Goal: Task Accomplishment & Management: Use online tool/utility

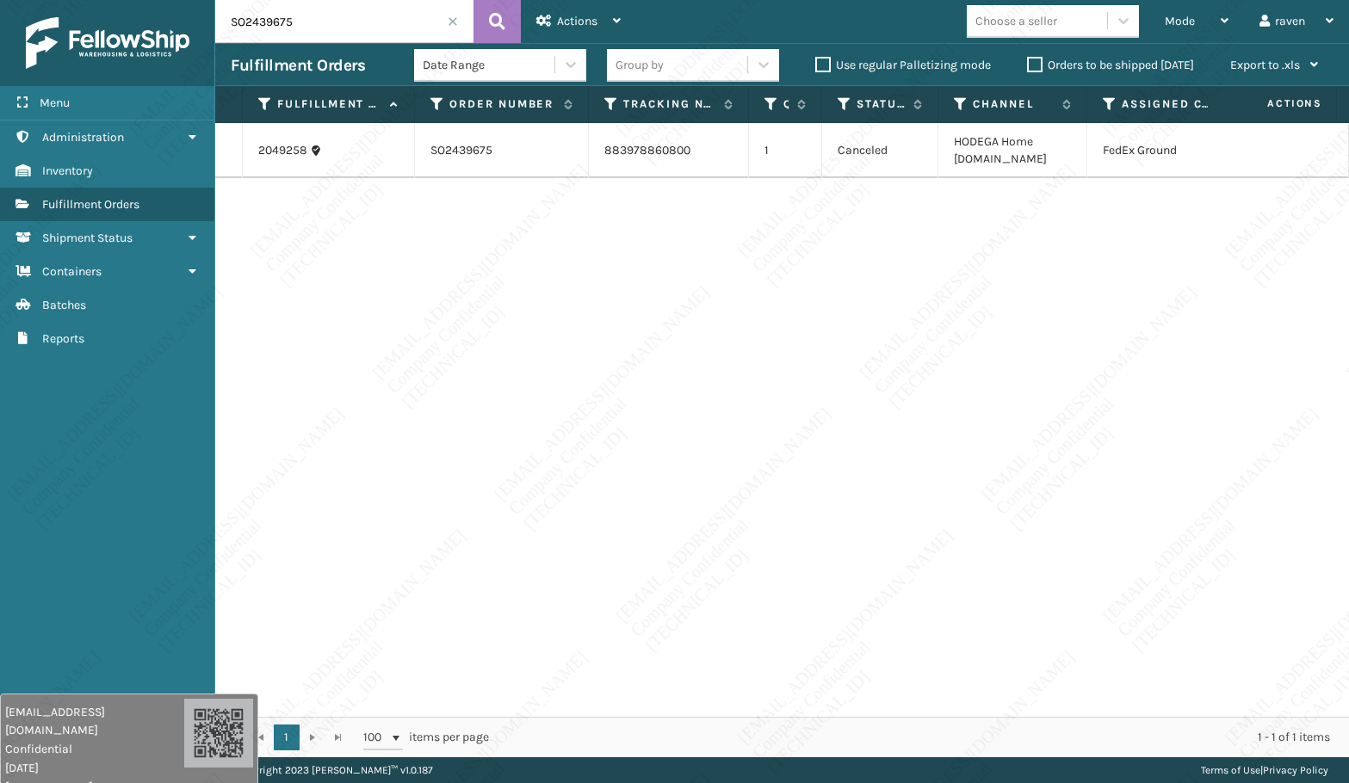
click at [452, 26] on span at bounding box center [453, 21] width 10 height 10
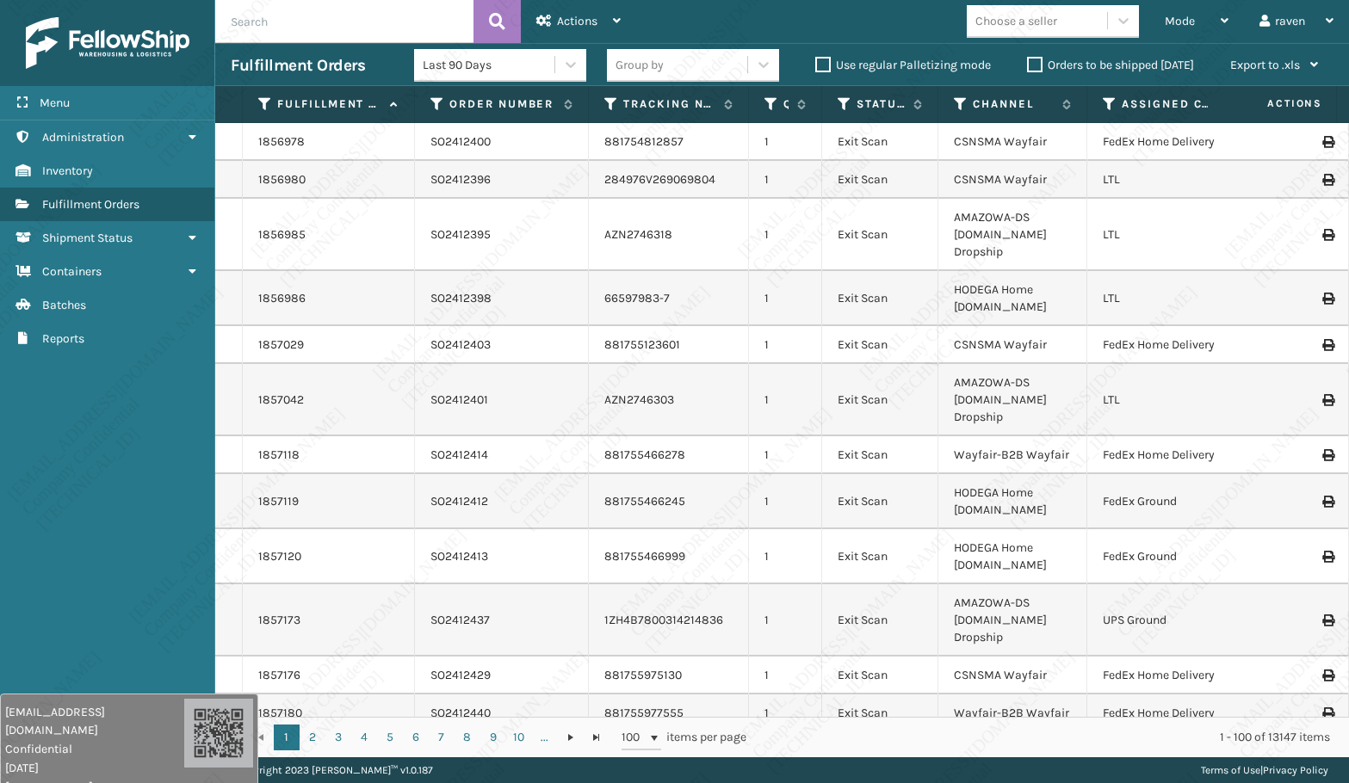
click at [1178, 24] on span "Mode" at bounding box center [1180, 21] width 30 height 15
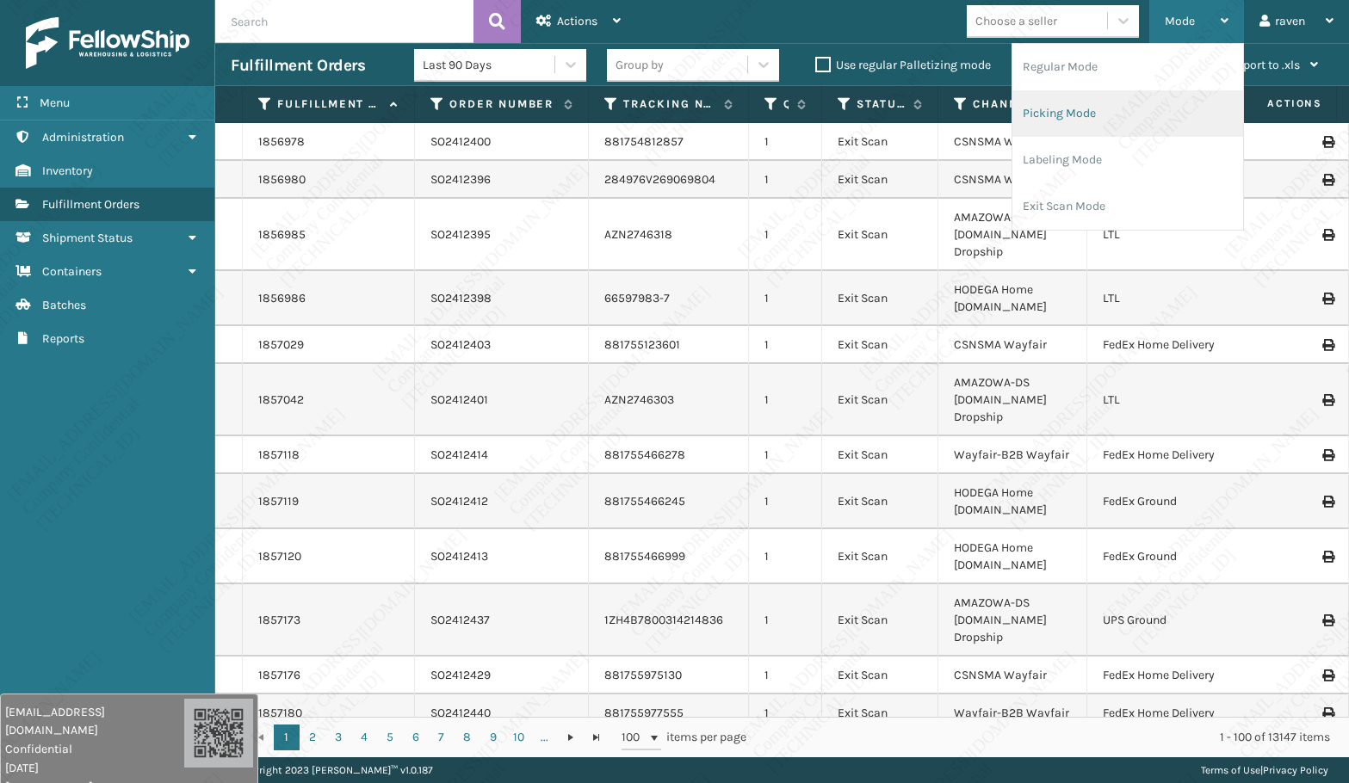
click at [1118, 111] on li "Picking Mode" at bounding box center [1127, 113] width 231 height 46
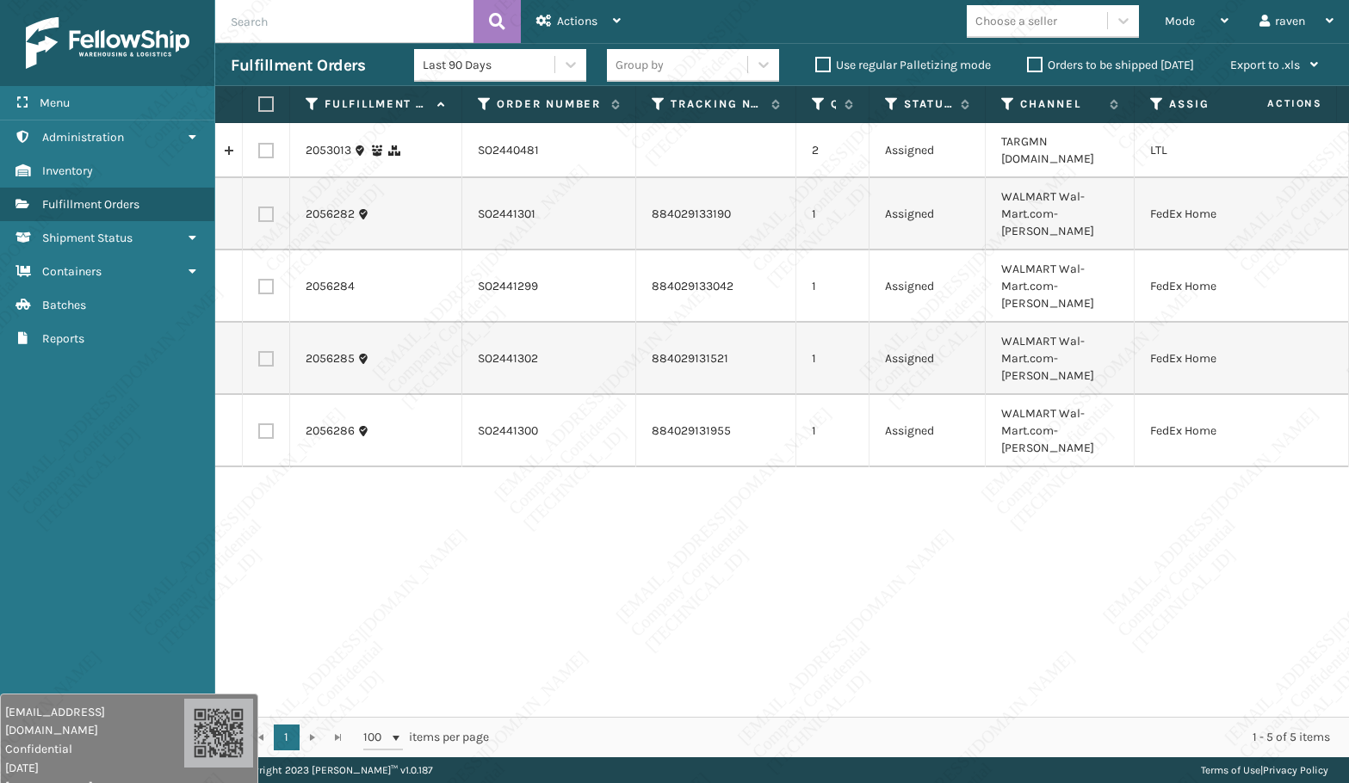
click at [344, 26] on input "text" at bounding box center [344, 21] width 258 height 43
click at [1167, 16] on span "Mode" at bounding box center [1180, 21] width 30 height 15
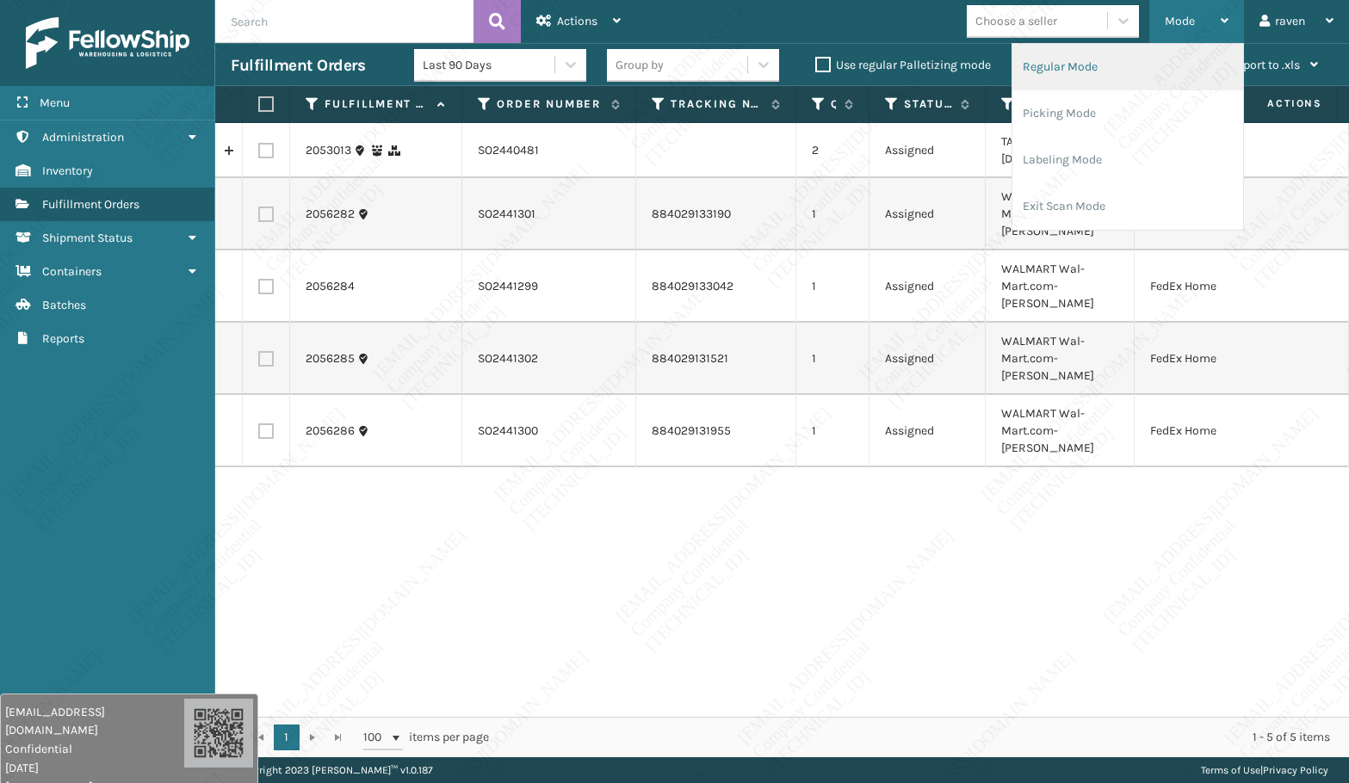
click at [1109, 66] on li "Regular Mode" at bounding box center [1127, 67] width 231 height 46
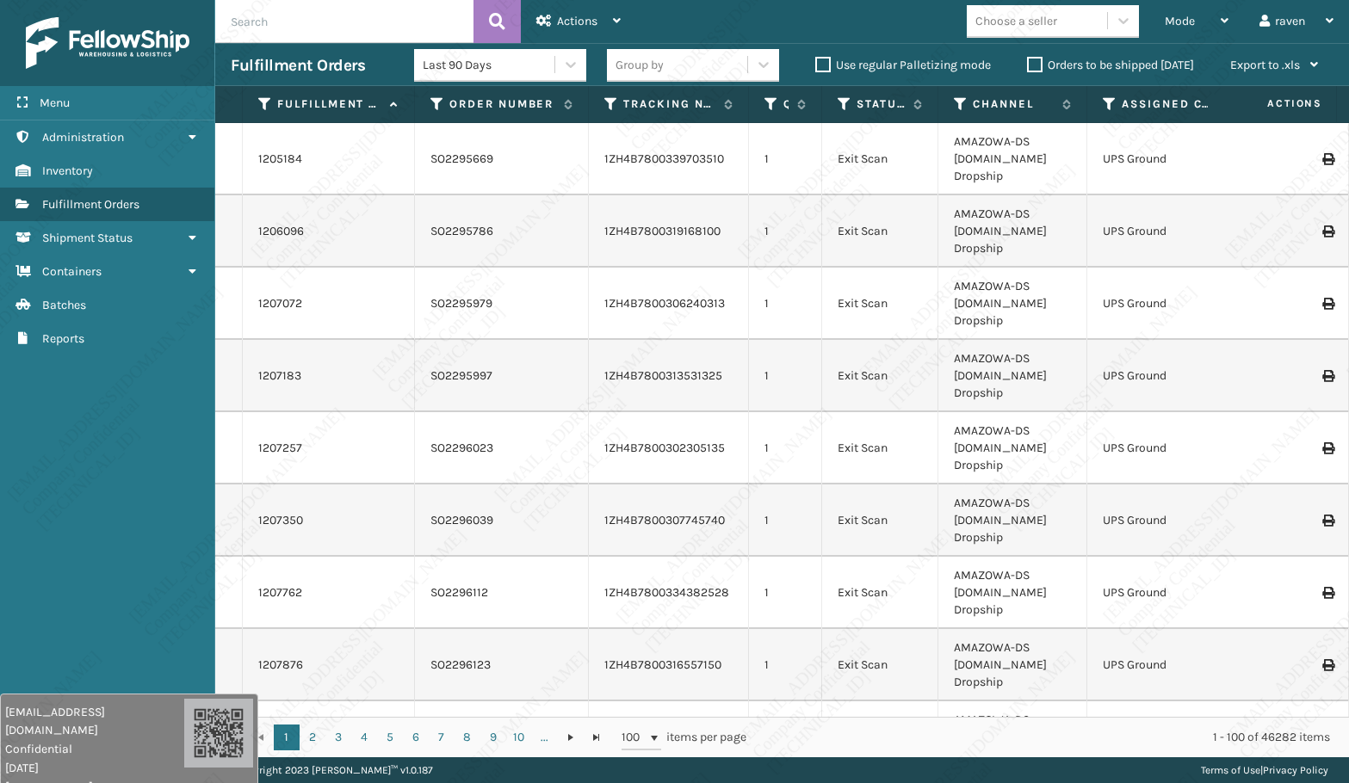
click at [347, 30] on input "text" at bounding box center [344, 21] width 258 height 43
paste input "SO2440627"
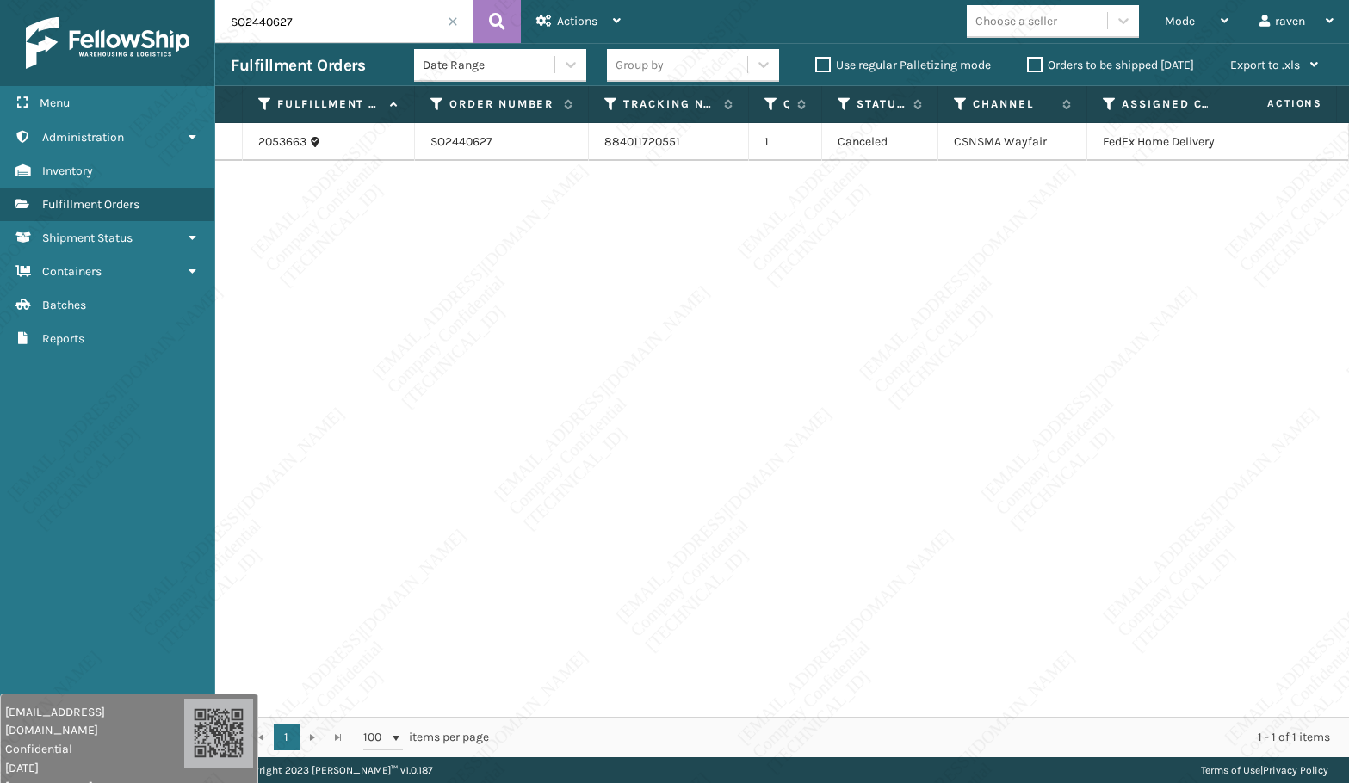
click at [367, 22] on input "SO2440627" at bounding box center [344, 21] width 258 height 43
click at [367, 21] on input "SO2440627" at bounding box center [344, 21] width 258 height 43
click at [334, 23] on input "SO2440627" at bounding box center [344, 21] width 258 height 43
paste input "39479"
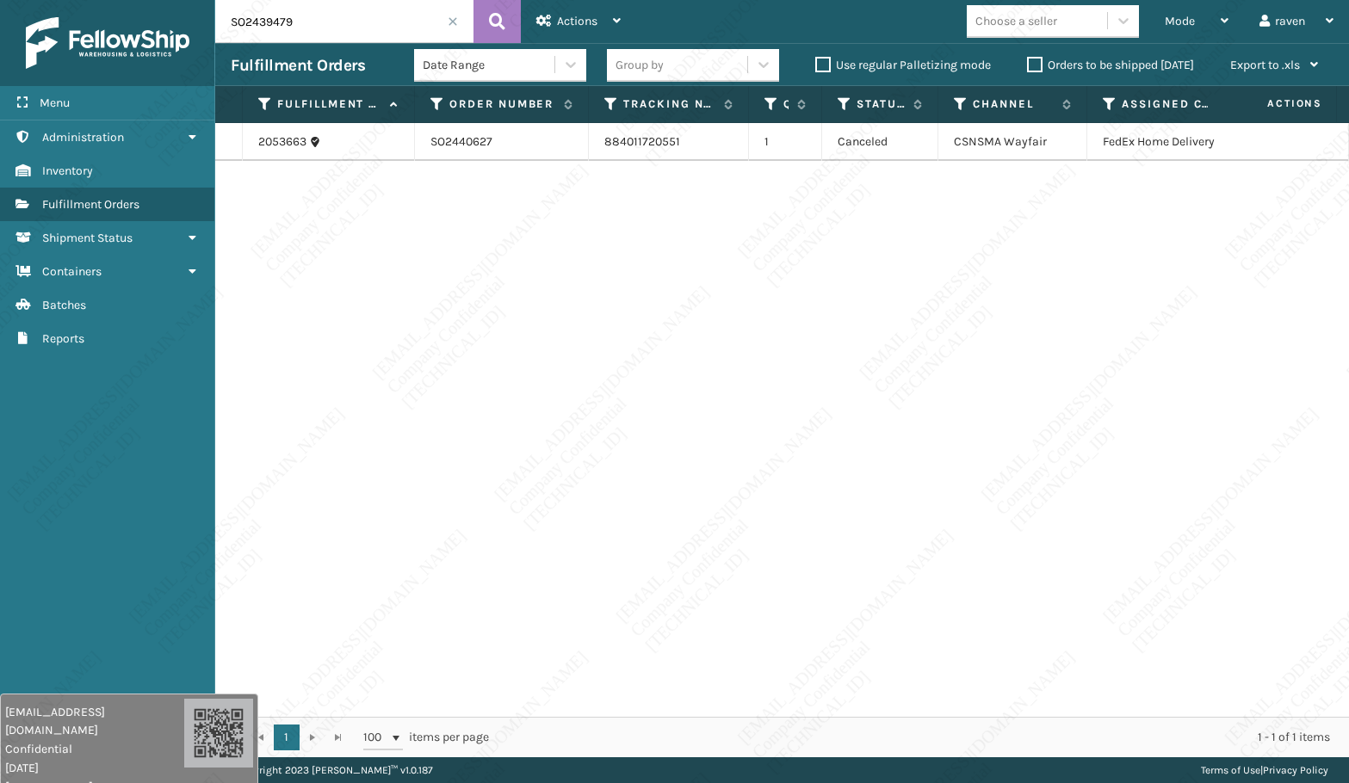
type input "SO2439479"
click at [455, 298] on div "2048374 SO2439479 883969723874 1 Picking HODEGA Home [DOMAIN_NAME] FedEx Ground" at bounding box center [782, 420] width 1134 height 594
click at [319, 14] on input "SO2439479" at bounding box center [344, 21] width 258 height 43
paste input "text"
click at [313, 20] on input "SO2439479" at bounding box center [344, 21] width 258 height 43
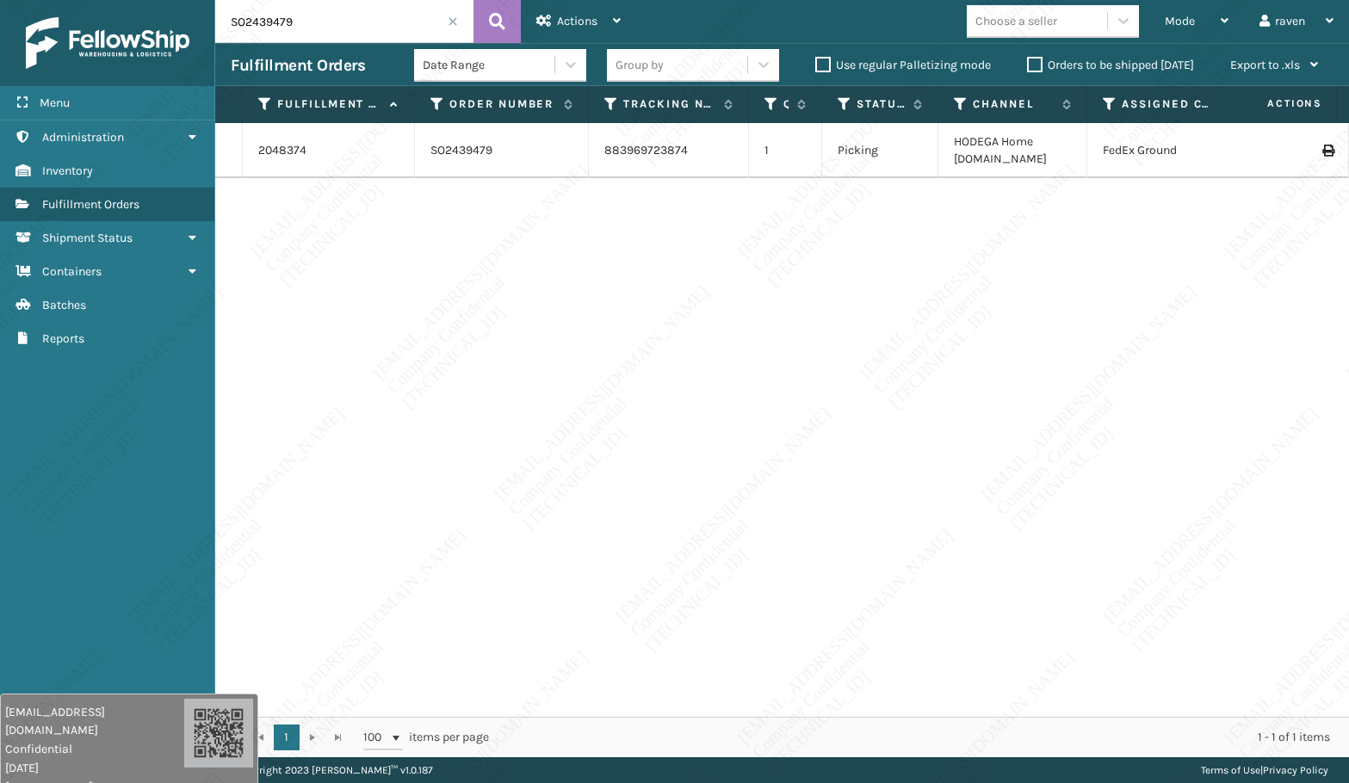
click at [313, 19] on input "SO2439479" at bounding box center [344, 21] width 258 height 43
paste input "40211"
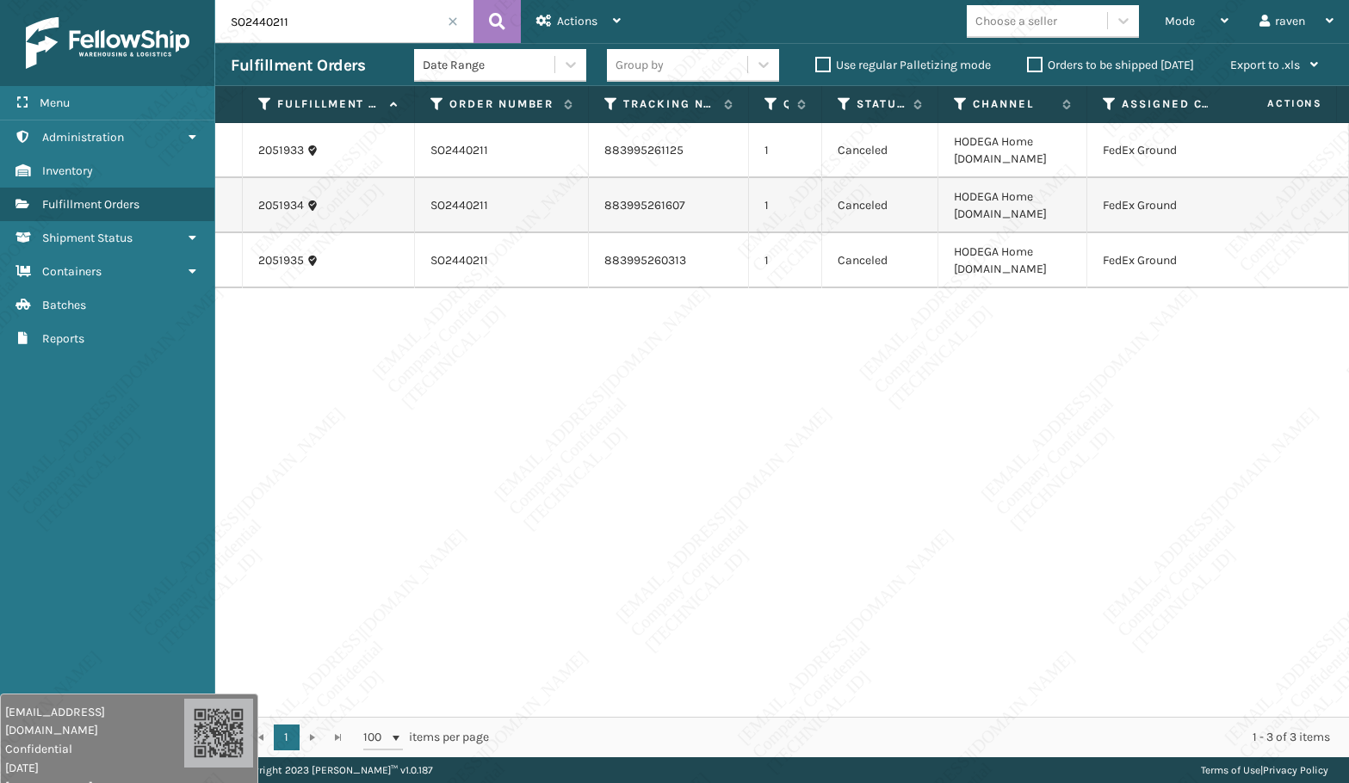
click at [701, 498] on div "2051933 SO2440211 883995261125 1 Canceled HODEGA Home [DOMAIN_NAME] FedEx Groun…" at bounding box center [782, 420] width 1134 height 594
click at [609, 549] on div "2051933 SO2440211 883995261125 1 Canceled HODEGA Home [DOMAIN_NAME] FedEx Groun…" at bounding box center [782, 420] width 1134 height 594
click at [344, 15] on input "SO2440211" at bounding box center [344, 21] width 258 height 43
paste input "625"
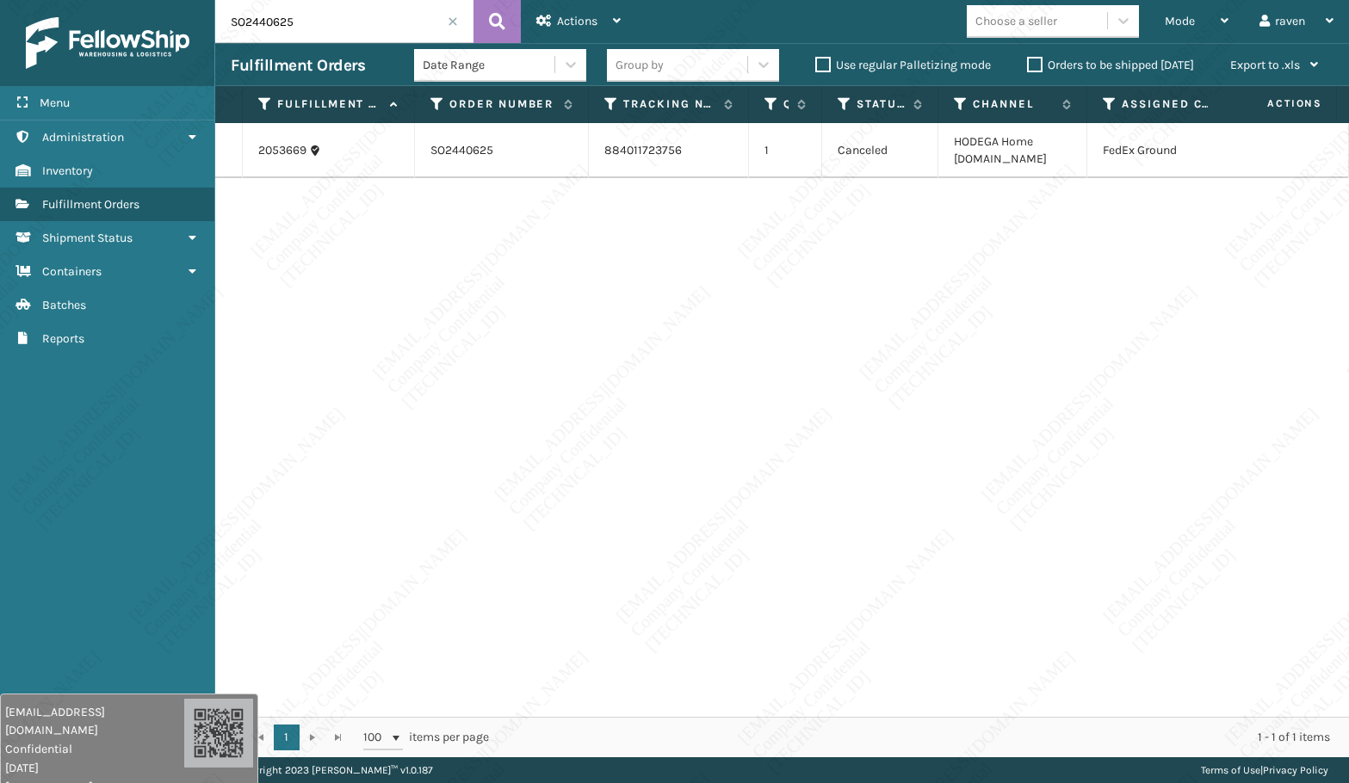
click at [920, 190] on div "2053669 SO2440625 884011723756 1 Canceled HODEGA Home [DOMAIN_NAME] FedEx Ground" at bounding box center [782, 420] width 1134 height 594
click at [695, 273] on div "2053669 SO2440625 884011723756 1 Canceled HODEGA Home [DOMAIN_NAME] FedEx Ground" at bounding box center [782, 420] width 1134 height 594
click at [1209, 534] on div "2053669 SO2440625 884011723756 1 Canceled HODEGA Home [DOMAIN_NAME] FedEx Ground" at bounding box center [782, 420] width 1134 height 594
click at [335, 24] on input "SO2440625" at bounding box center [344, 21] width 258 height 43
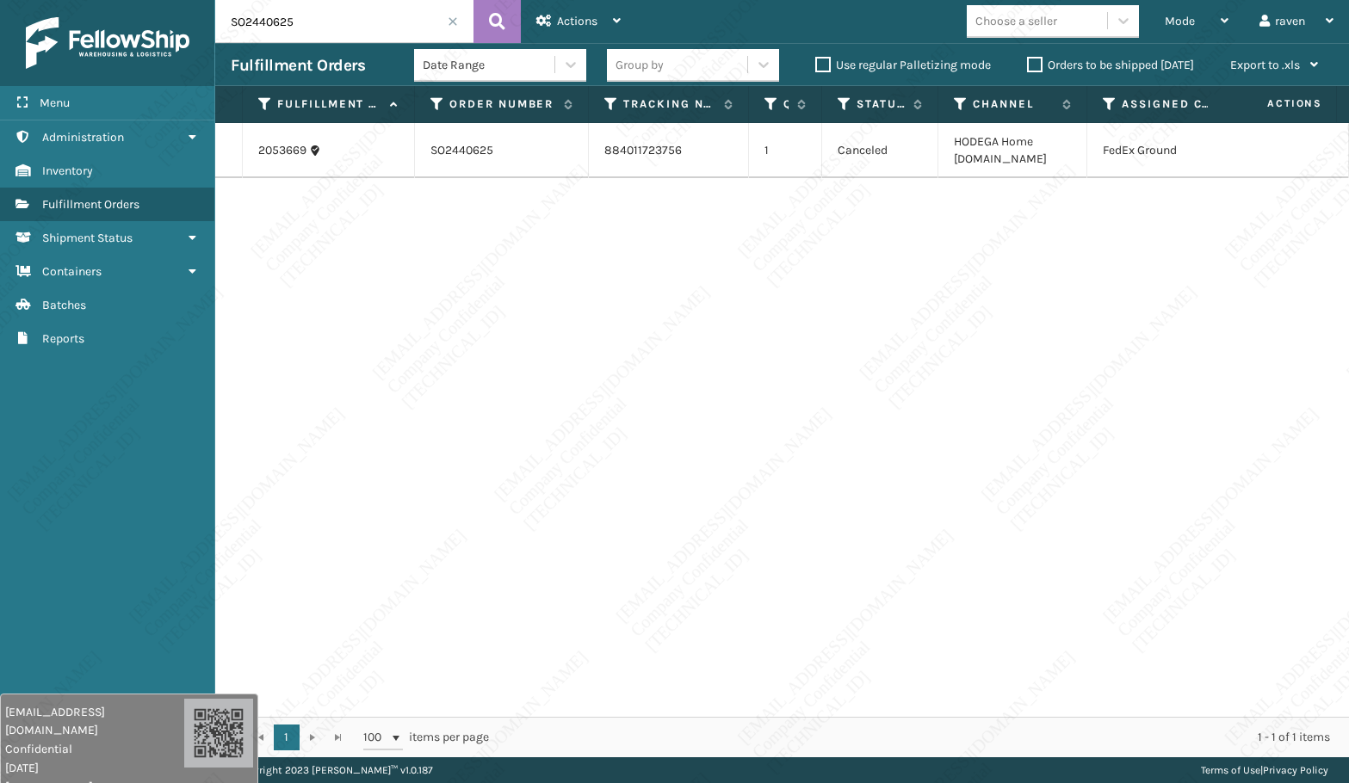
paste input "708"
click at [523, 308] on div "2054141 SO2440708 884013857175 1 Canceled HODEGA Home [DOMAIN_NAME] FedEx Ground" at bounding box center [782, 420] width 1134 height 594
click at [599, 637] on div "2054141 SO2440708 884013857175 1 Canceled HODEGA Home [DOMAIN_NAME] FedEx Ground" at bounding box center [782, 420] width 1134 height 594
click at [338, 17] on input "SO2440708" at bounding box center [344, 21] width 258 height 43
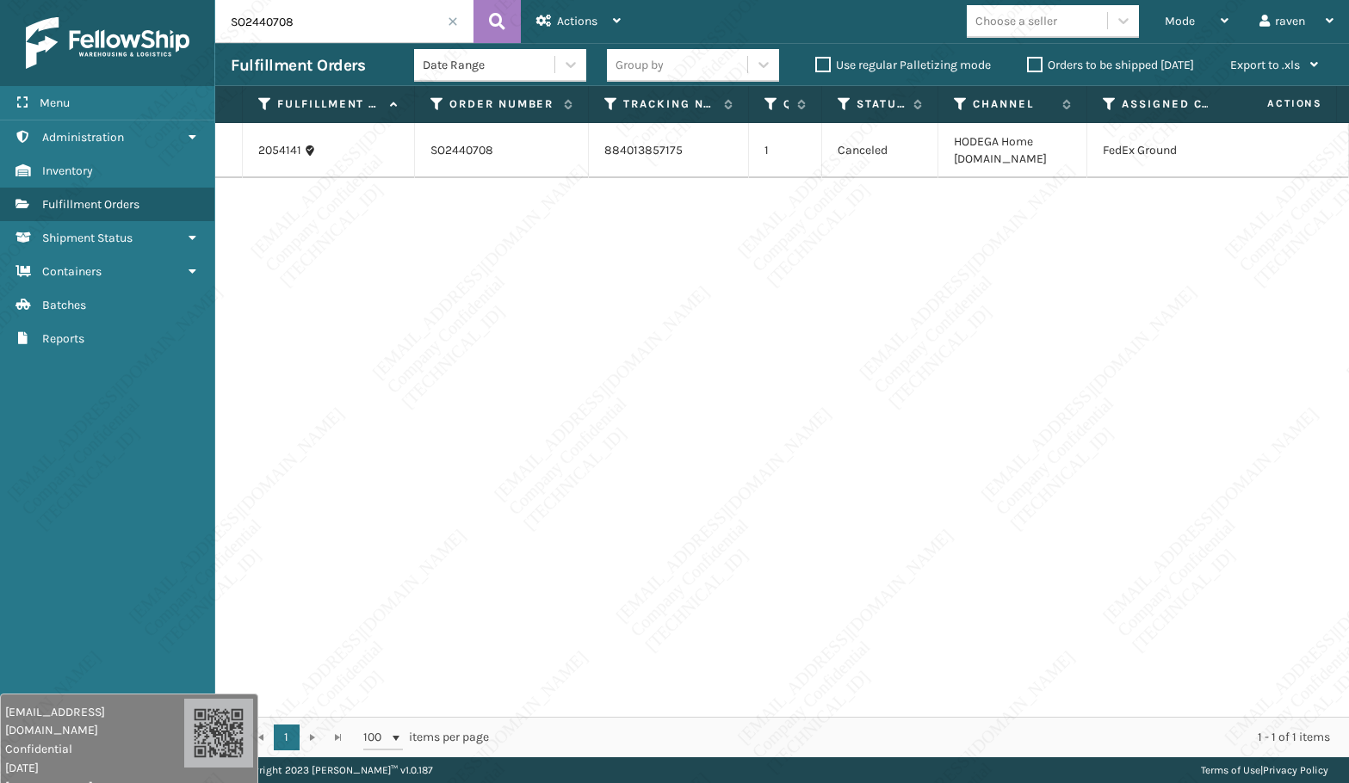
paste input "885"
type input "SO2440885"
click at [775, 344] on div "2054829 SO2440885 884015968557 1 Assigned HODEGA Home [DOMAIN_NAME] FedEx Ground" at bounding box center [782, 420] width 1134 height 594
click at [529, 334] on div "2054829 SO2440885 884015968557 1 Assigned HODEGA Home [DOMAIN_NAME] FedEx Ground" at bounding box center [782, 420] width 1134 height 594
click at [276, 145] on link "2054829" at bounding box center [282, 150] width 49 height 17
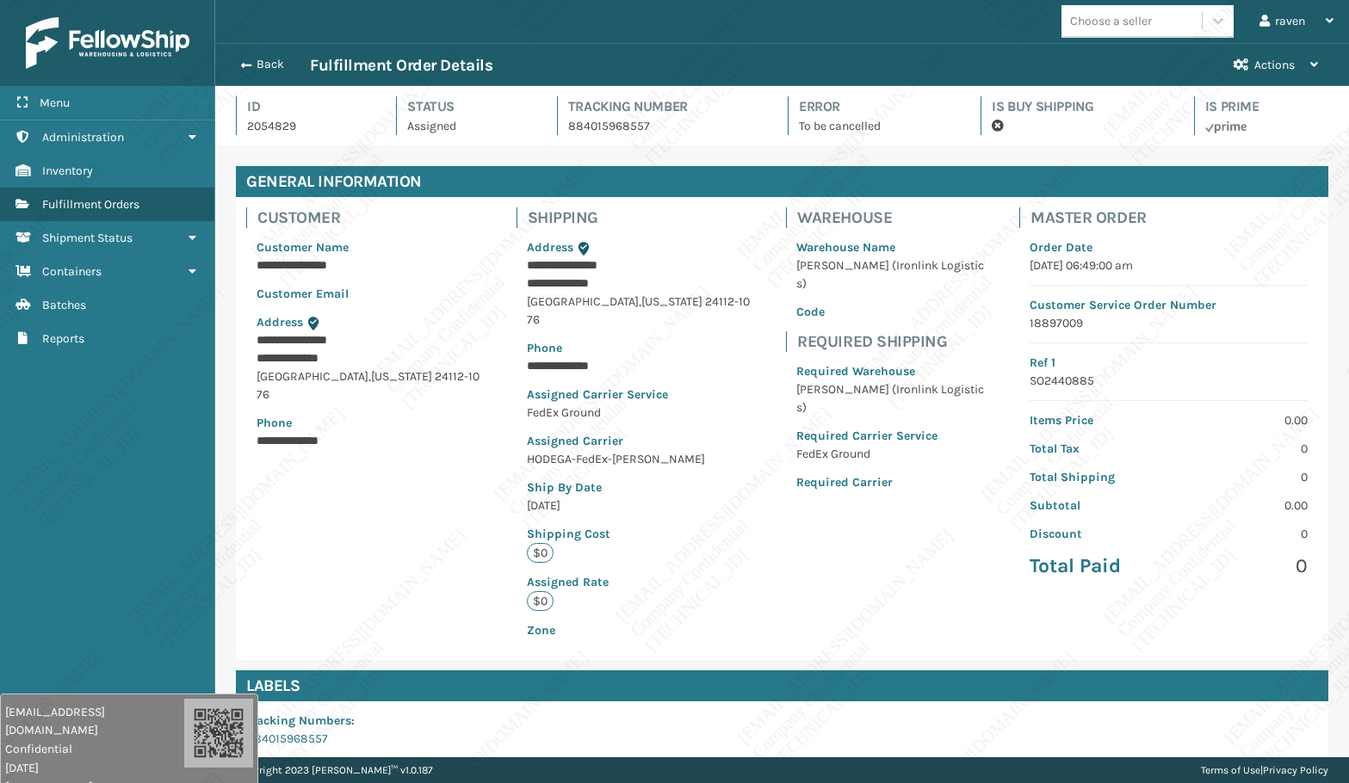
scroll to position [41, 1134]
click at [1135, 66] on div "Back Fulfillment Order Details" at bounding box center [725, 65] width 988 height 21
click at [244, 59] on span "button" at bounding box center [243, 65] width 10 height 12
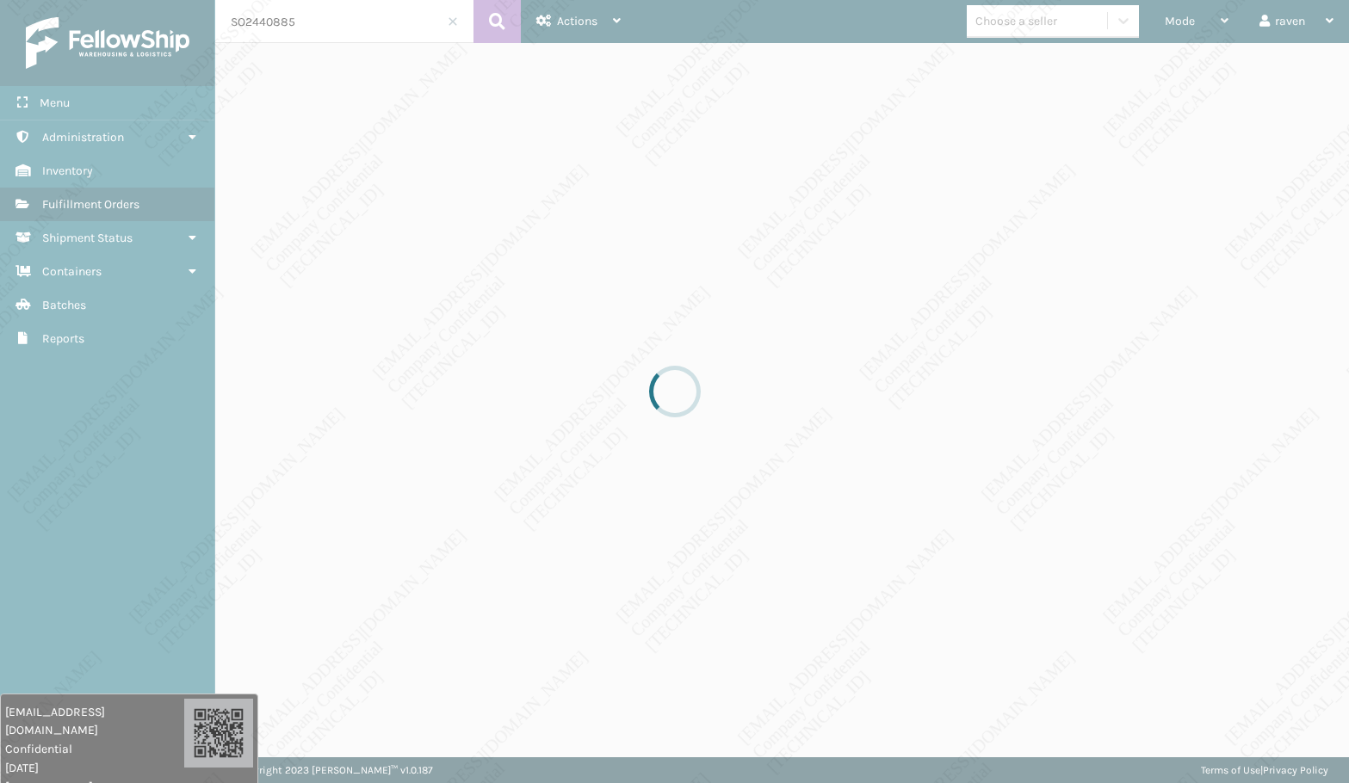
click at [319, 27] on div at bounding box center [674, 391] width 1349 height 783
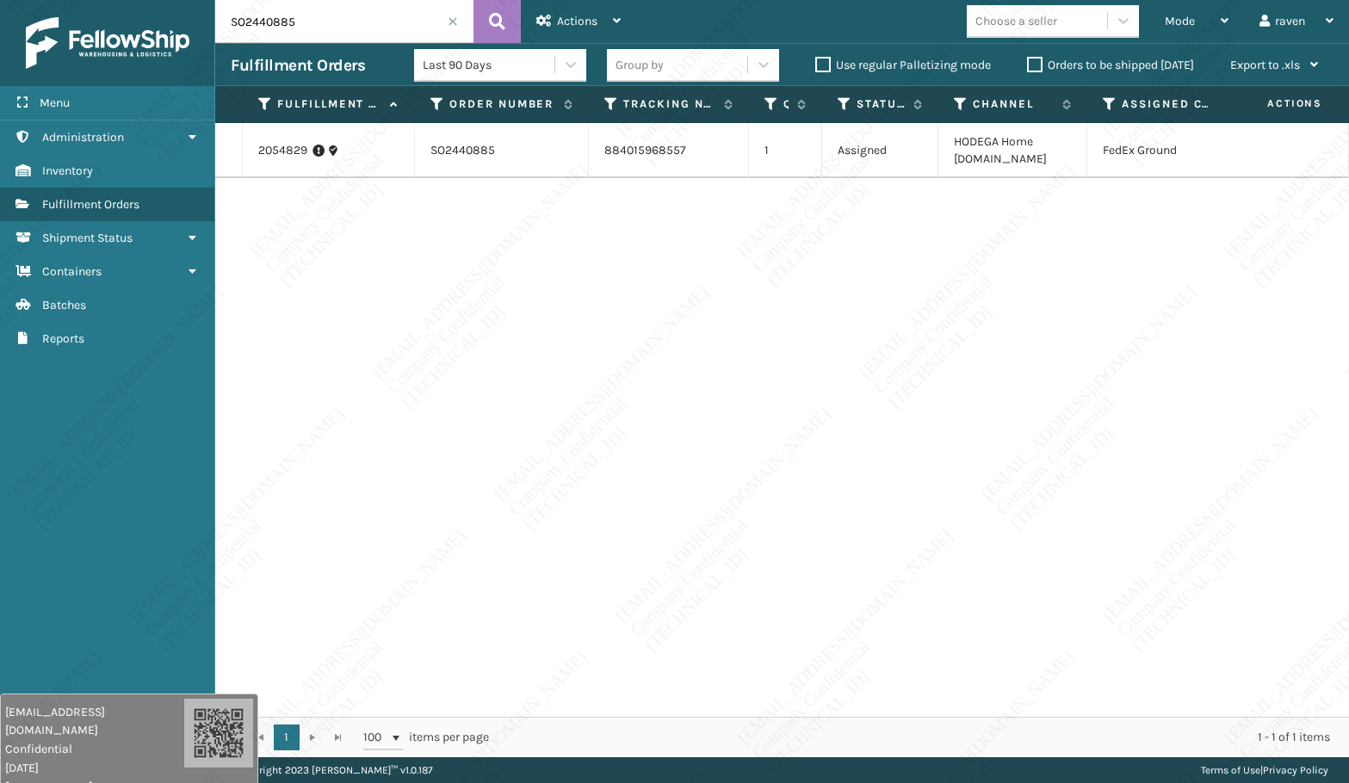
click at [263, 19] on input "SO2440885" at bounding box center [344, 21] width 258 height 43
drag, startPoint x: 533, startPoint y: 220, endPoint x: 447, endPoint y: 65, distance: 178.0
click at [529, 208] on div "2054829 SO2440885 884015968557 1 Assigned HODEGA Home [DOMAIN_NAME] FedEx Ground" at bounding box center [782, 420] width 1134 height 594
click at [456, 21] on span at bounding box center [453, 21] width 10 height 10
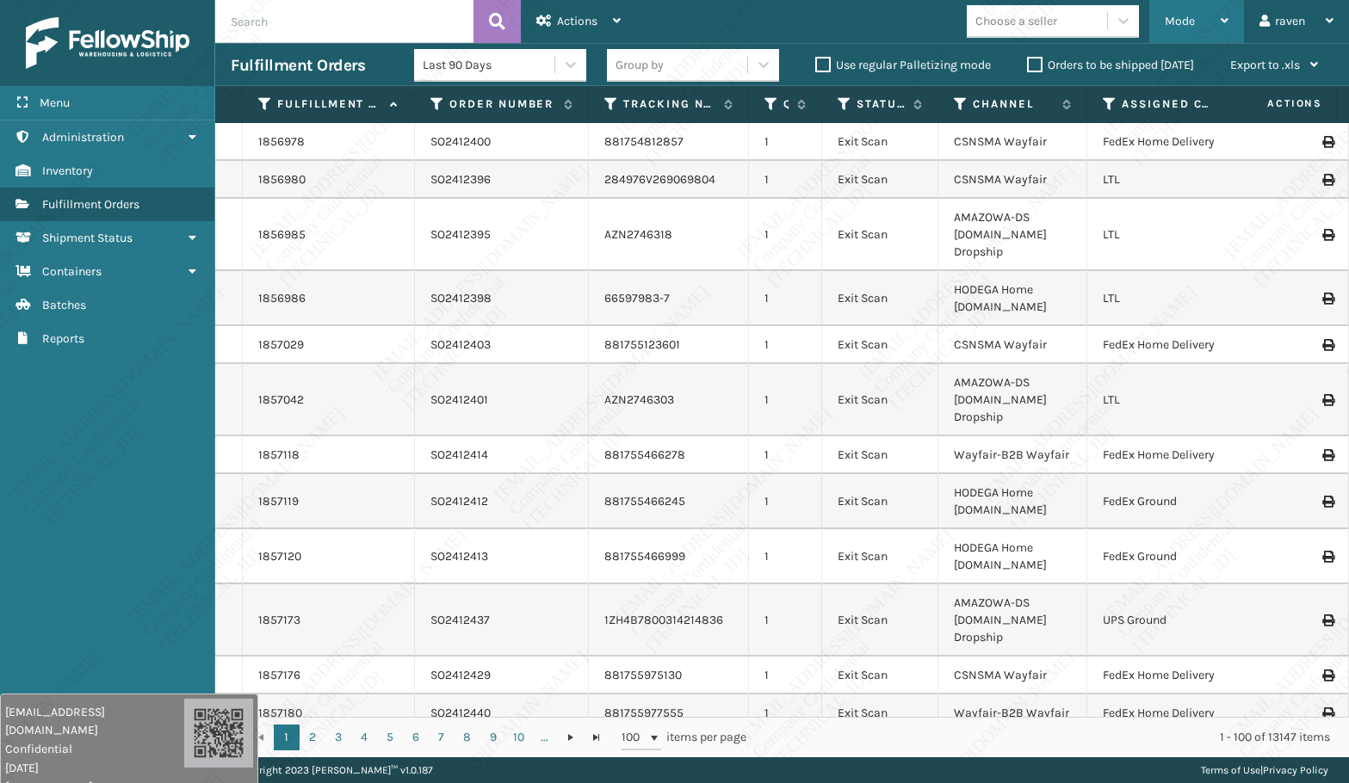
click at [1161, 19] on div "Mode Regular Mode Picking Mode Labeling Mode Exit Scan Mode" at bounding box center [1196, 21] width 95 height 43
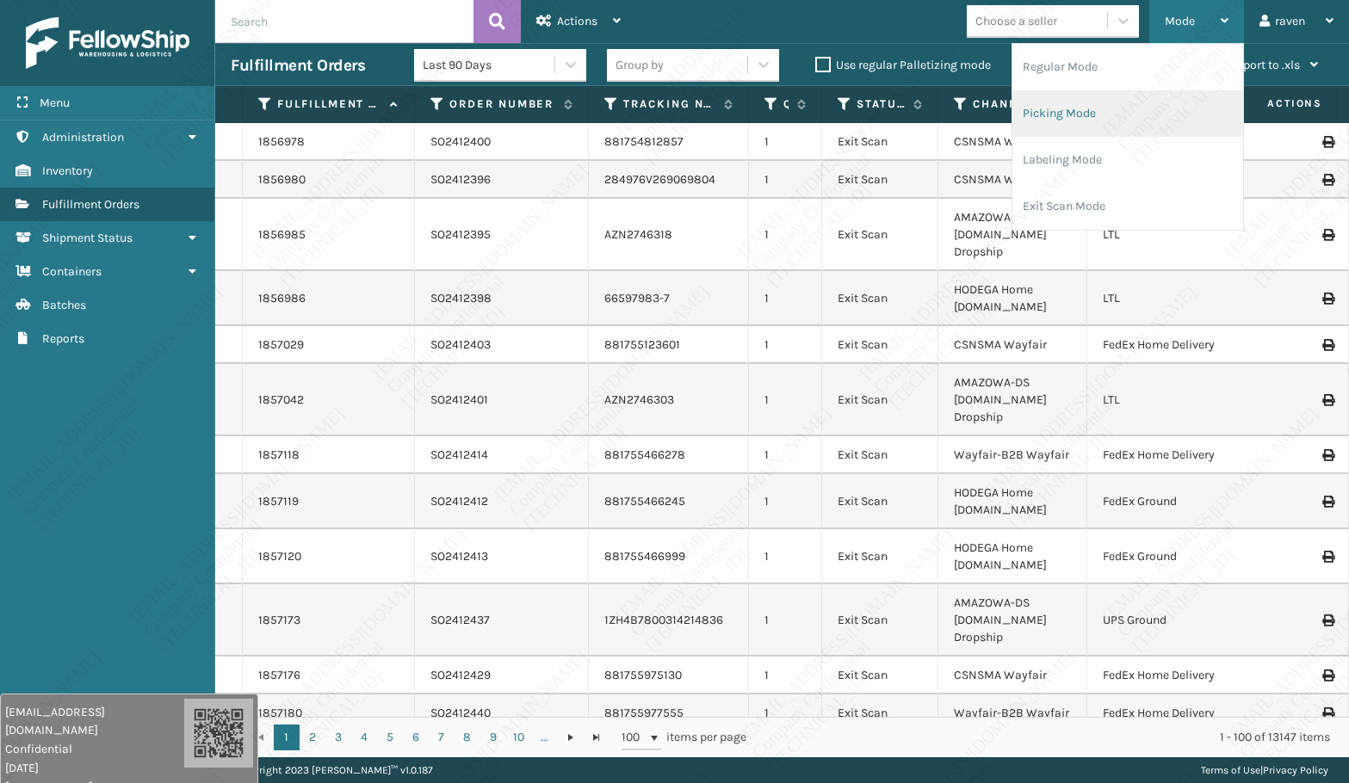
click at [1121, 96] on li "Picking Mode" at bounding box center [1127, 113] width 231 height 46
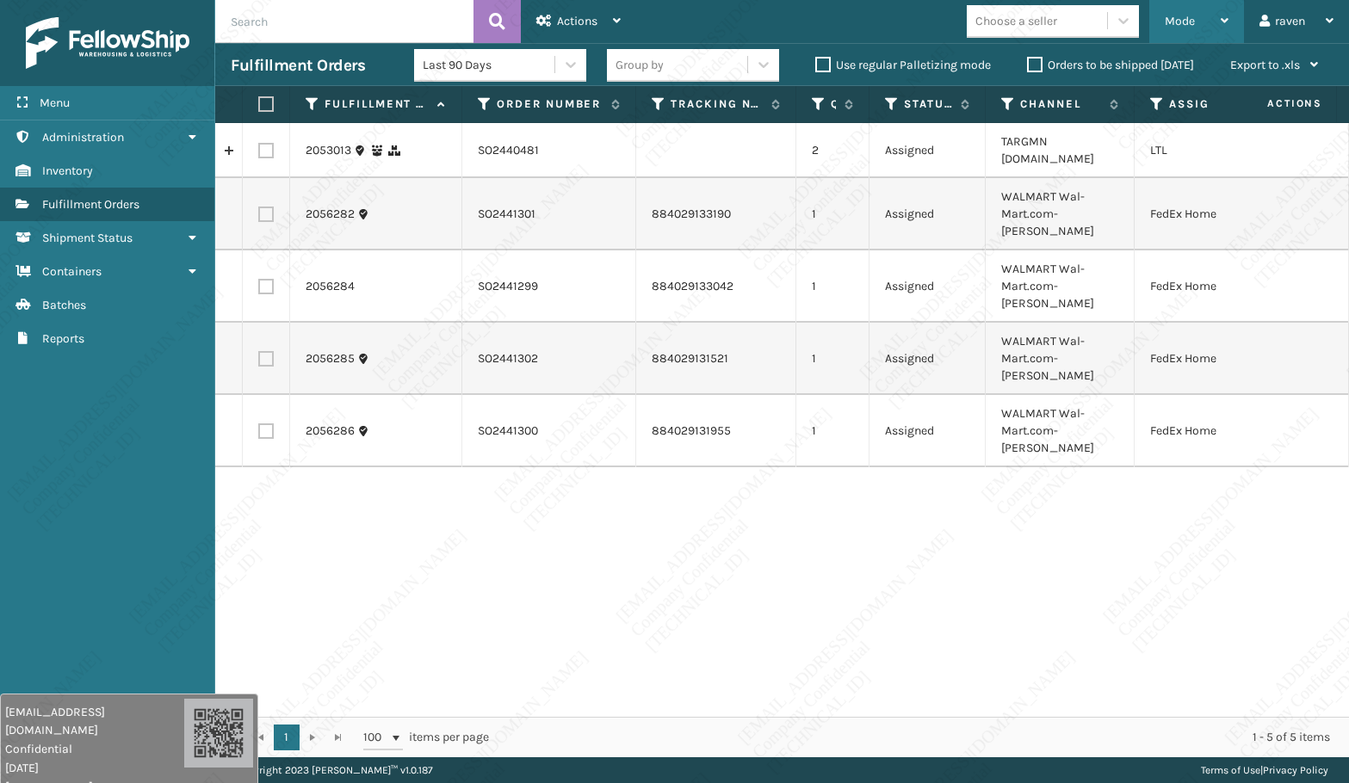
click at [1196, 12] on div "Mode" at bounding box center [1197, 21] width 64 height 43
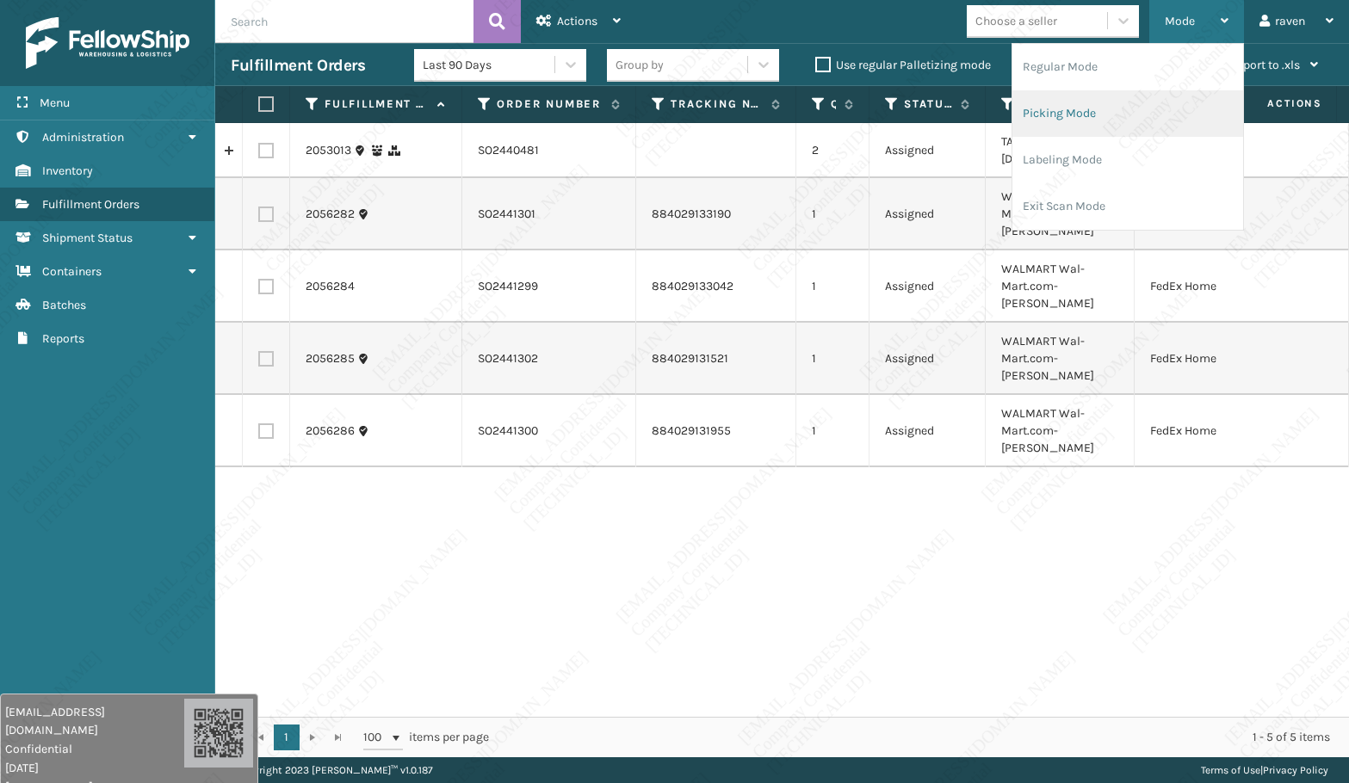
click at [1074, 105] on li "Picking Mode" at bounding box center [1127, 113] width 231 height 46
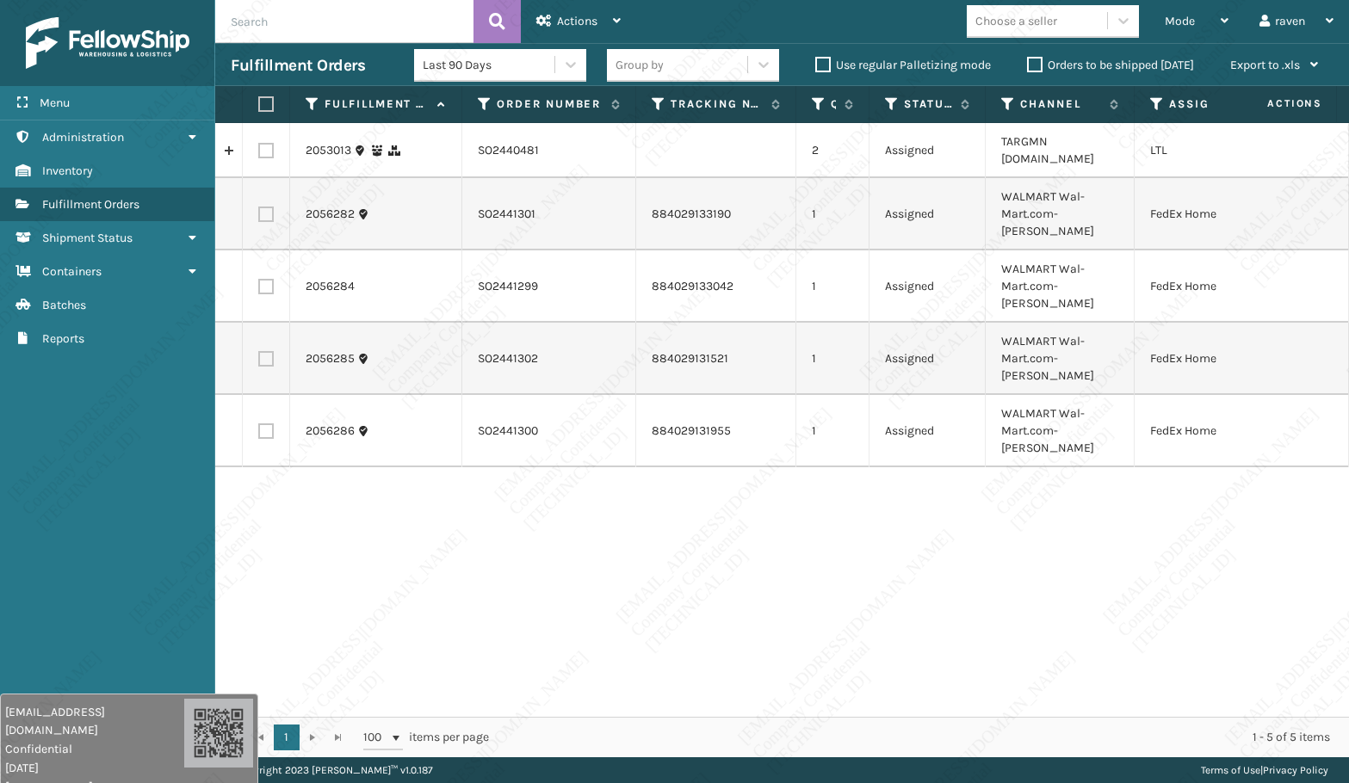
click at [378, 466] on div "2053013 SO2440481 2 Assigned TARGMN [DOMAIN_NAME] LTL 2056282 SO2441301 8840291…" at bounding box center [782, 420] width 1134 height 594
click at [1099, 560] on div "2053013 SO2440481 2 Assigned TARGMN [DOMAIN_NAME] LTL 2056282 SO2441301 8840291…" at bounding box center [782, 420] width 1134 height 594
click at [1161, 102] on icon at bounding box center [1157, 103] width 14 height 15
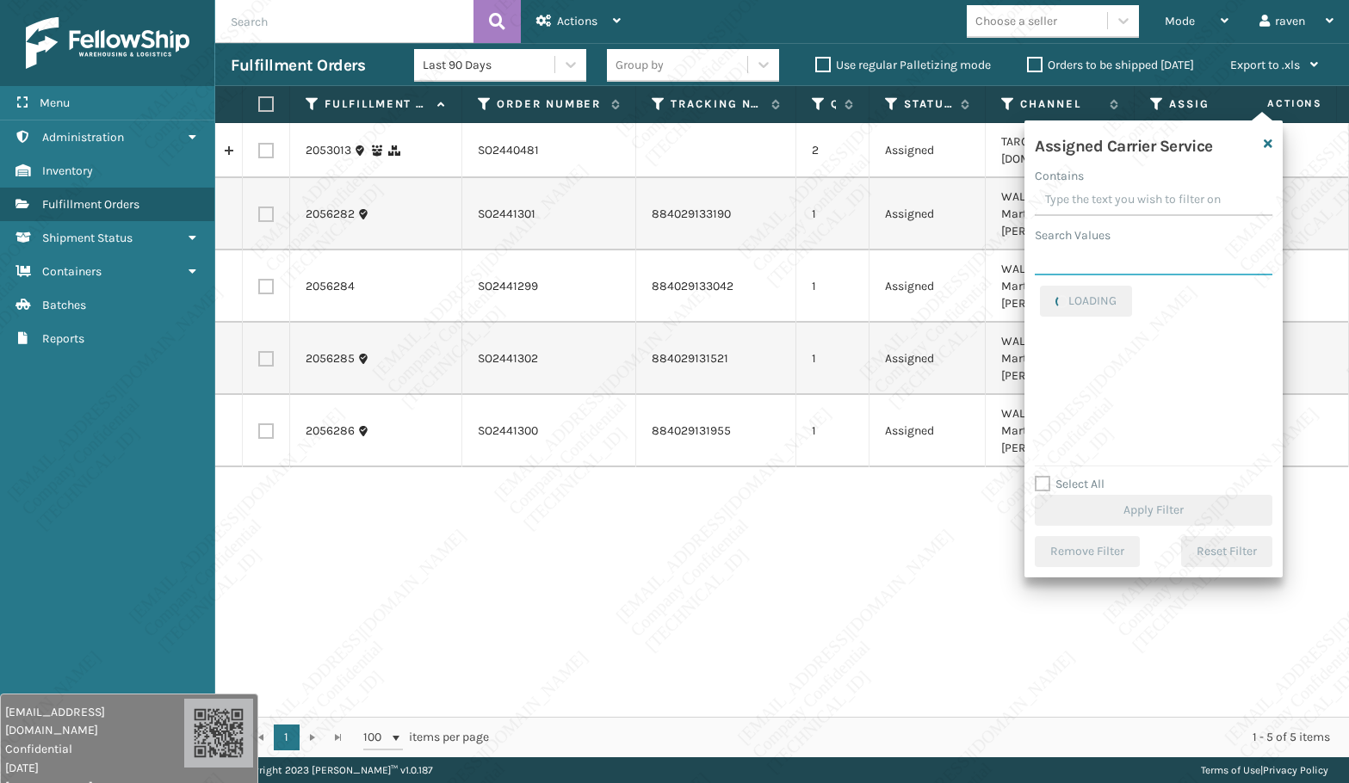
click at [1108, 262] on input "Search Values" at bounding box center [1154, 260] width 238 height 31
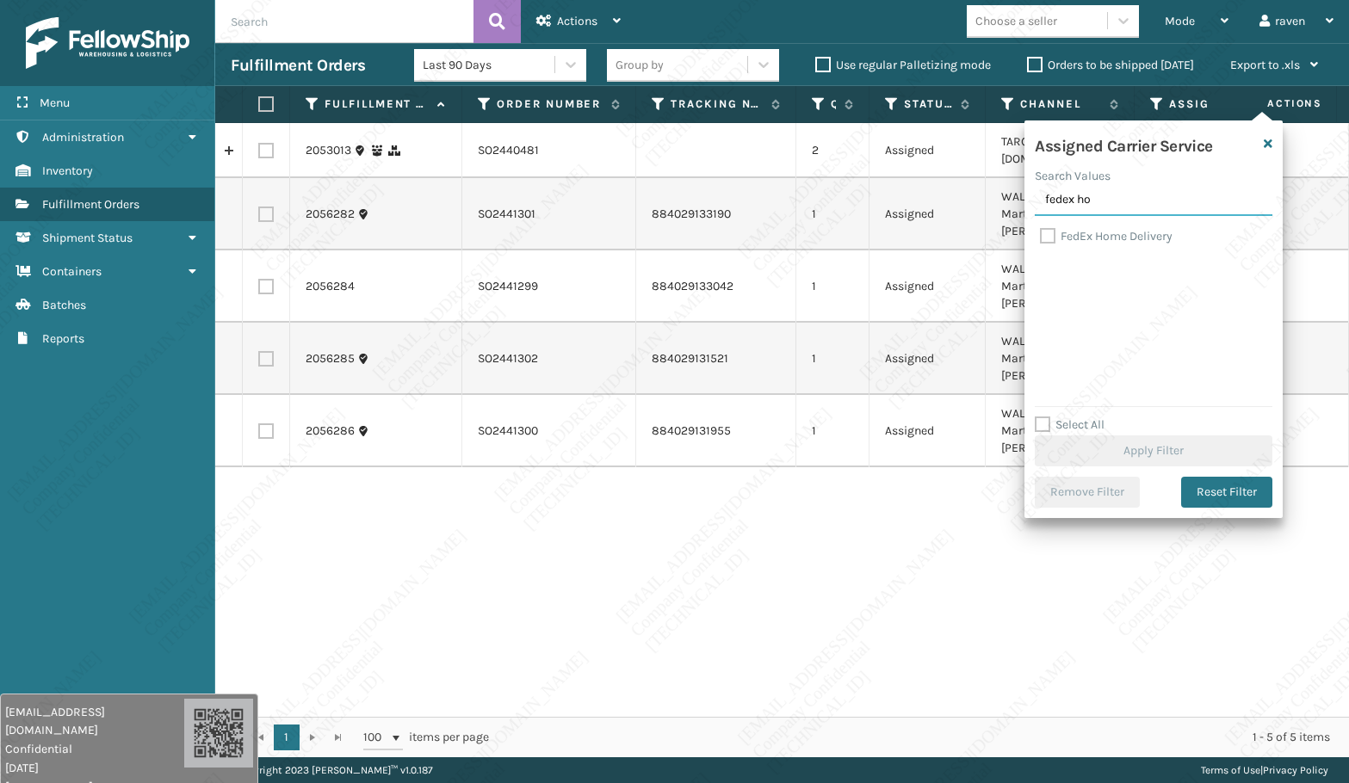
type input "fedex ho"
click at [1119, 232] on label "FedEx Home Delivery" at bounding box center [1106, 236] width 133 height 15
click at [1041, 232] on input "FedEx Home Delivery" at bounding box center [1040, 231] width 1 height 11
checkbox input "true"
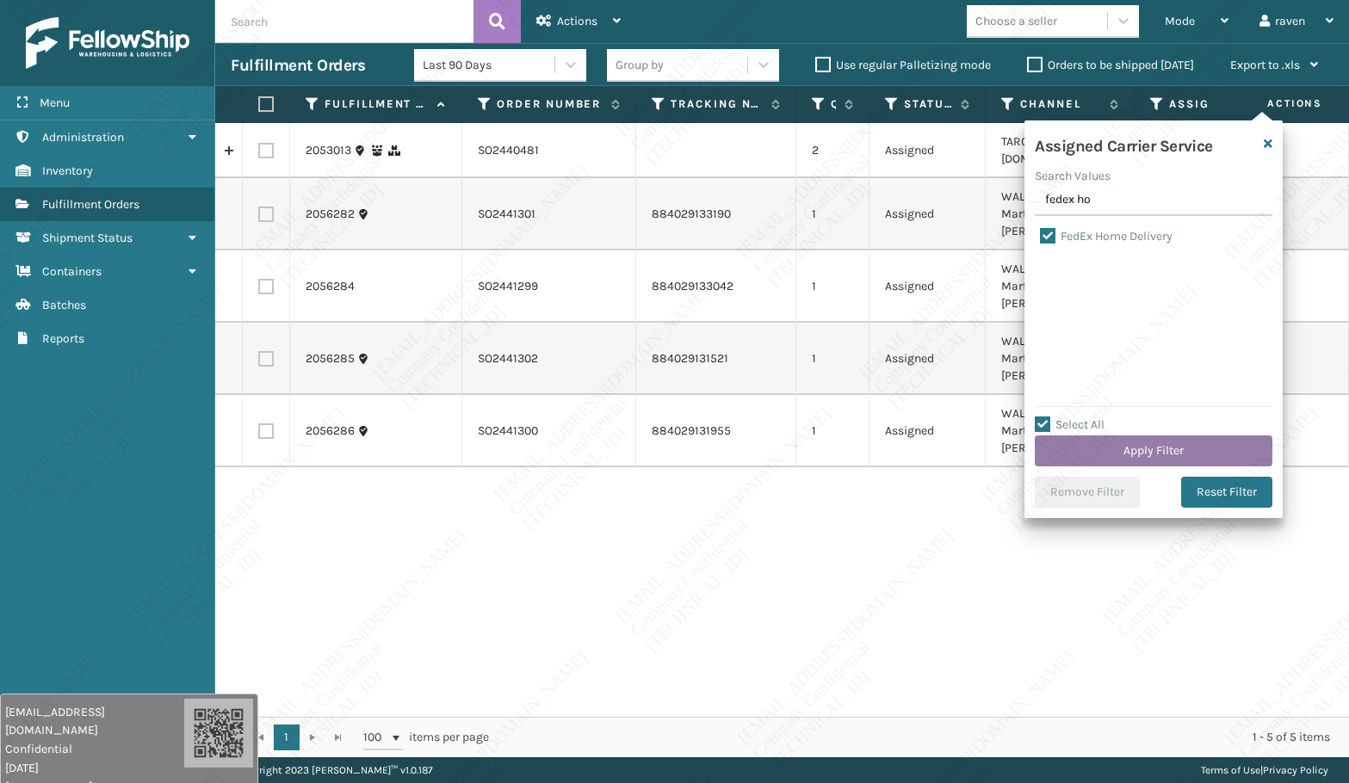
click at [1122, 447] on button "Apply Filter" at bounding box center [1154, 451] width 238 height 31
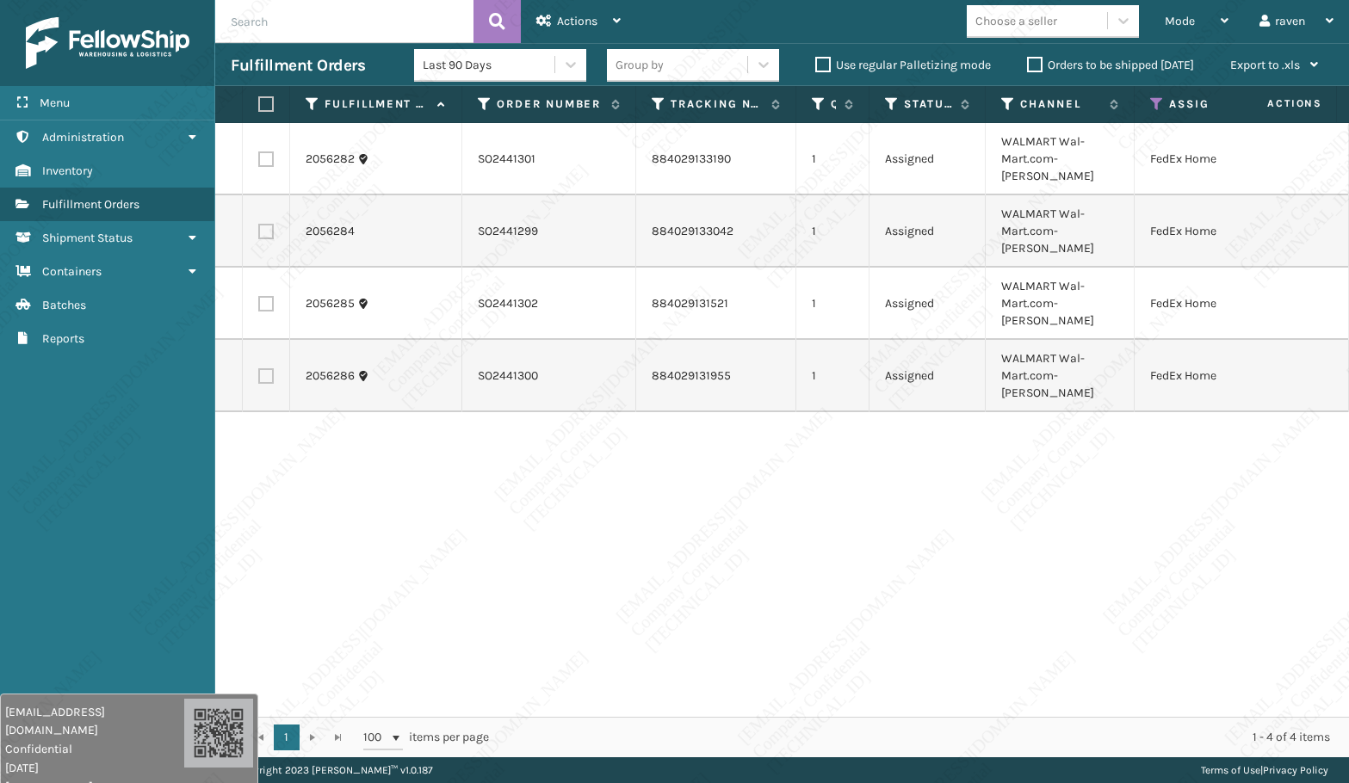
click at [810, 401] on div "2056282 SO2441301 884029133190 1 Assigned WALMART Wal-Mart.com-[PERSON_NAME] Fe…" at bounding box center [782, 420] width 1134 height 594
click at [269, 99] on label at bounding box center [263, 103] width 10 height 15
click at [259, 99] on input "checkbox" at bounding box center [258, 104] width 1 height 11
checkbox input "true"
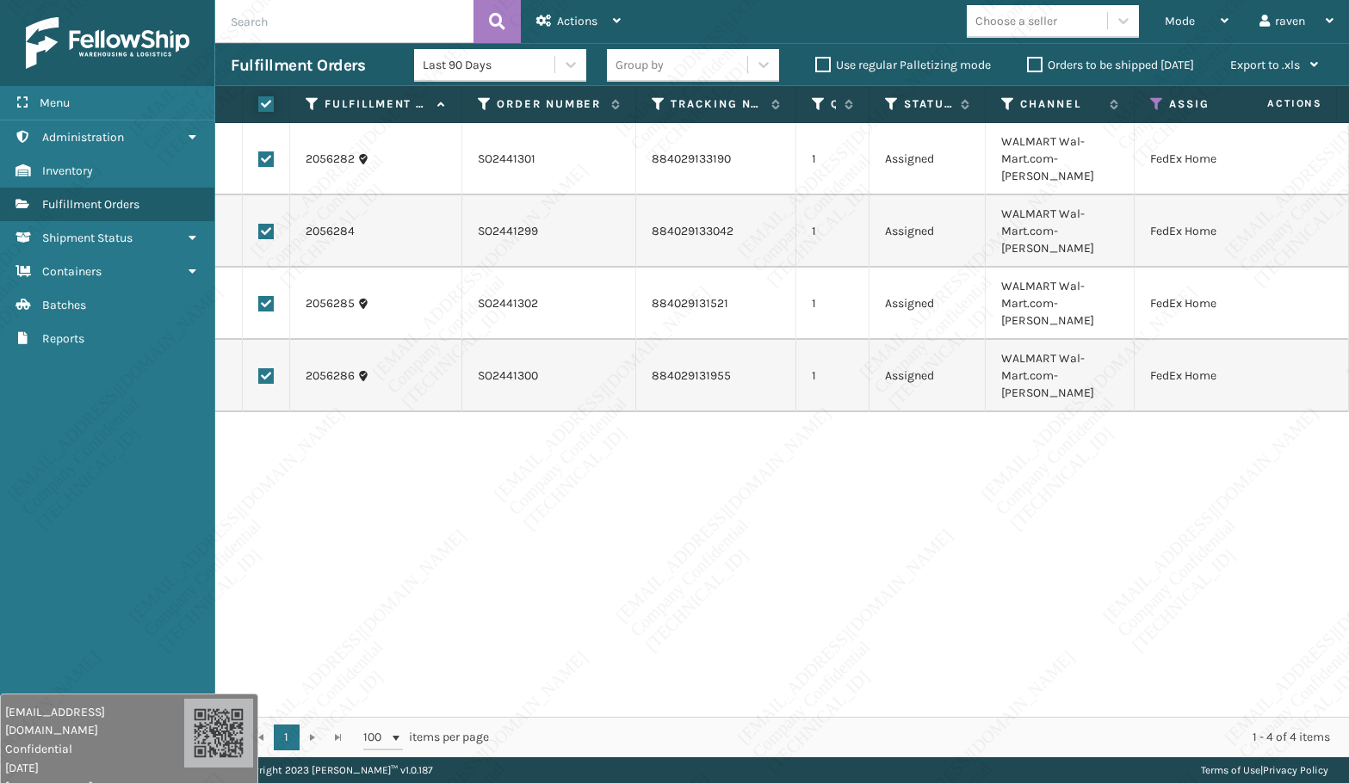
checkbox input "true"
click at [547, 25] on icon at bounding box center [543, 21] width 15 height 12
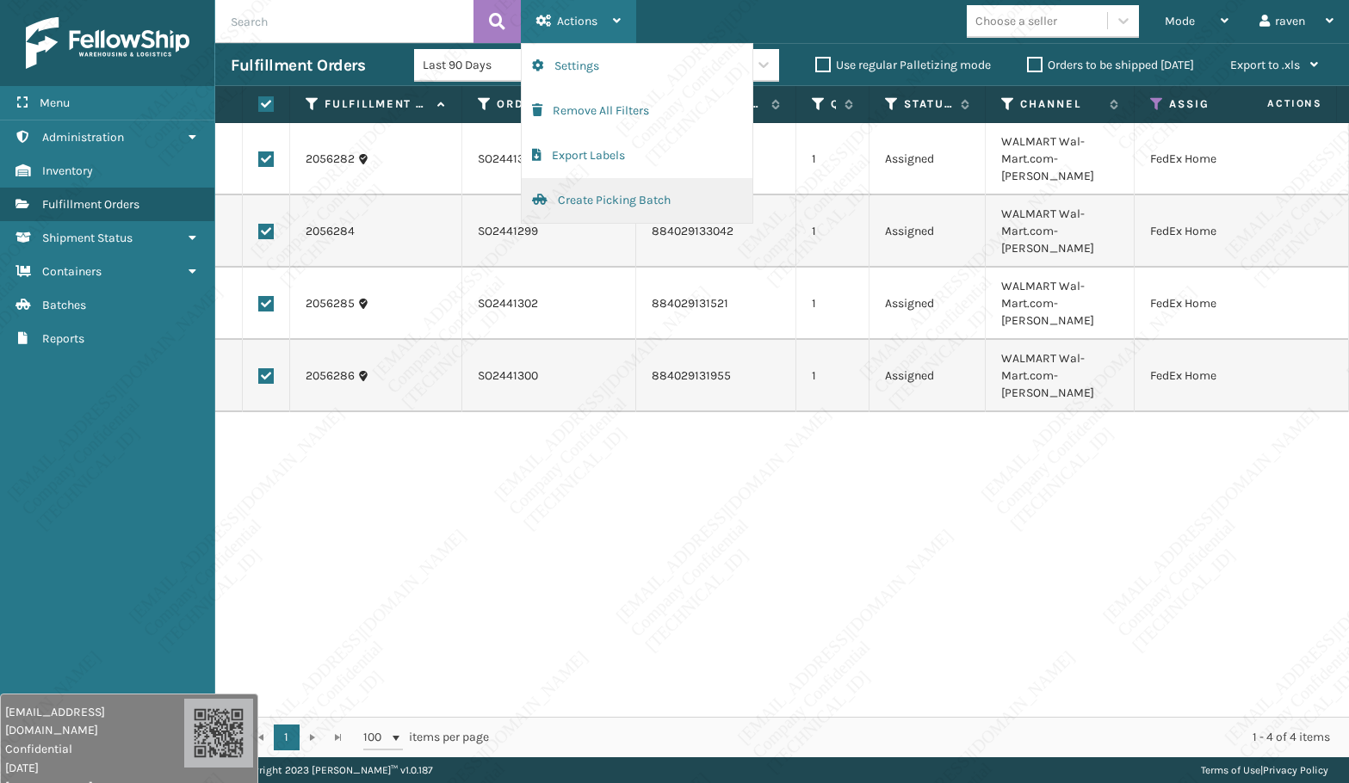
click at [573, 201] on button "Create Picking Batch" at bounding box center [637, 200] width 231 height 45
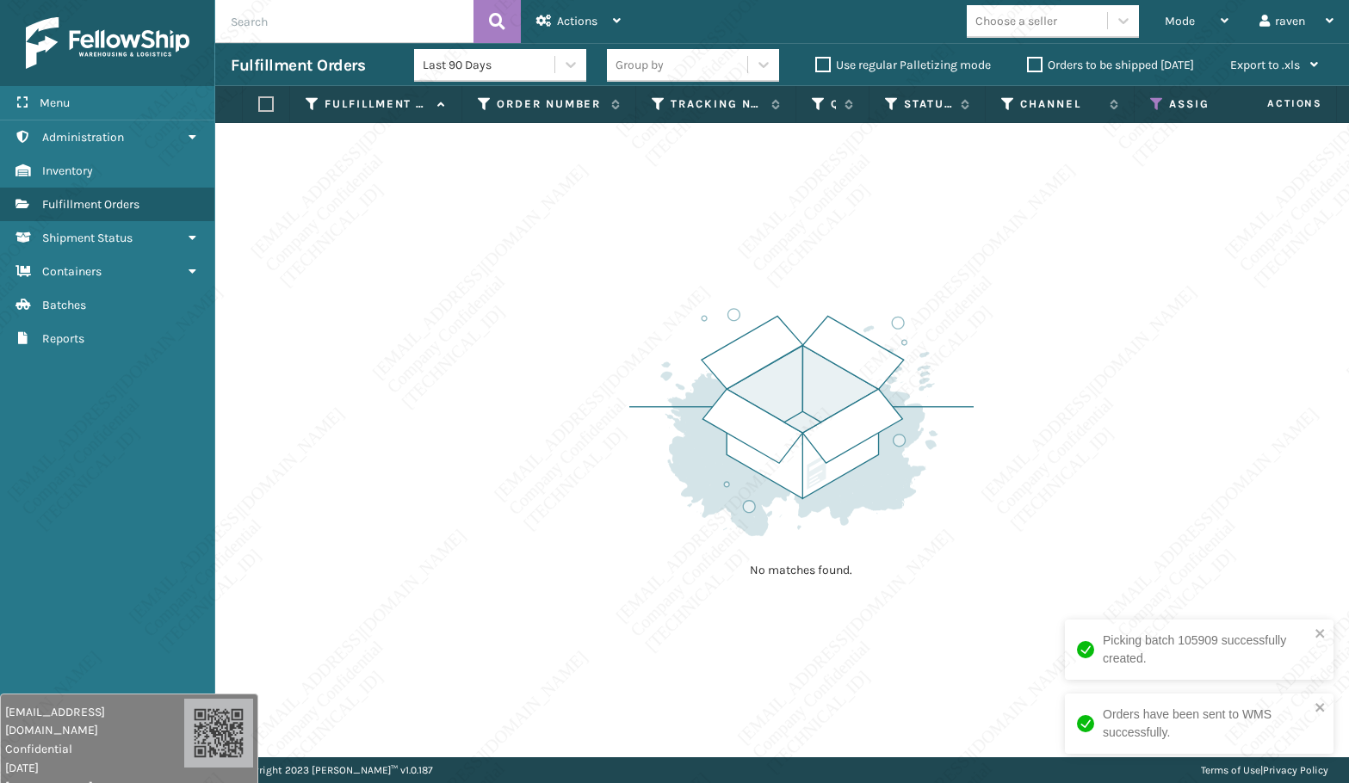
click at [610, 375] on div "No matches found." at bounding box center [782, 440] width 1134 height 635
click at [1157, 98] on icon at bounding box center [1157, 103] width 14 height 15
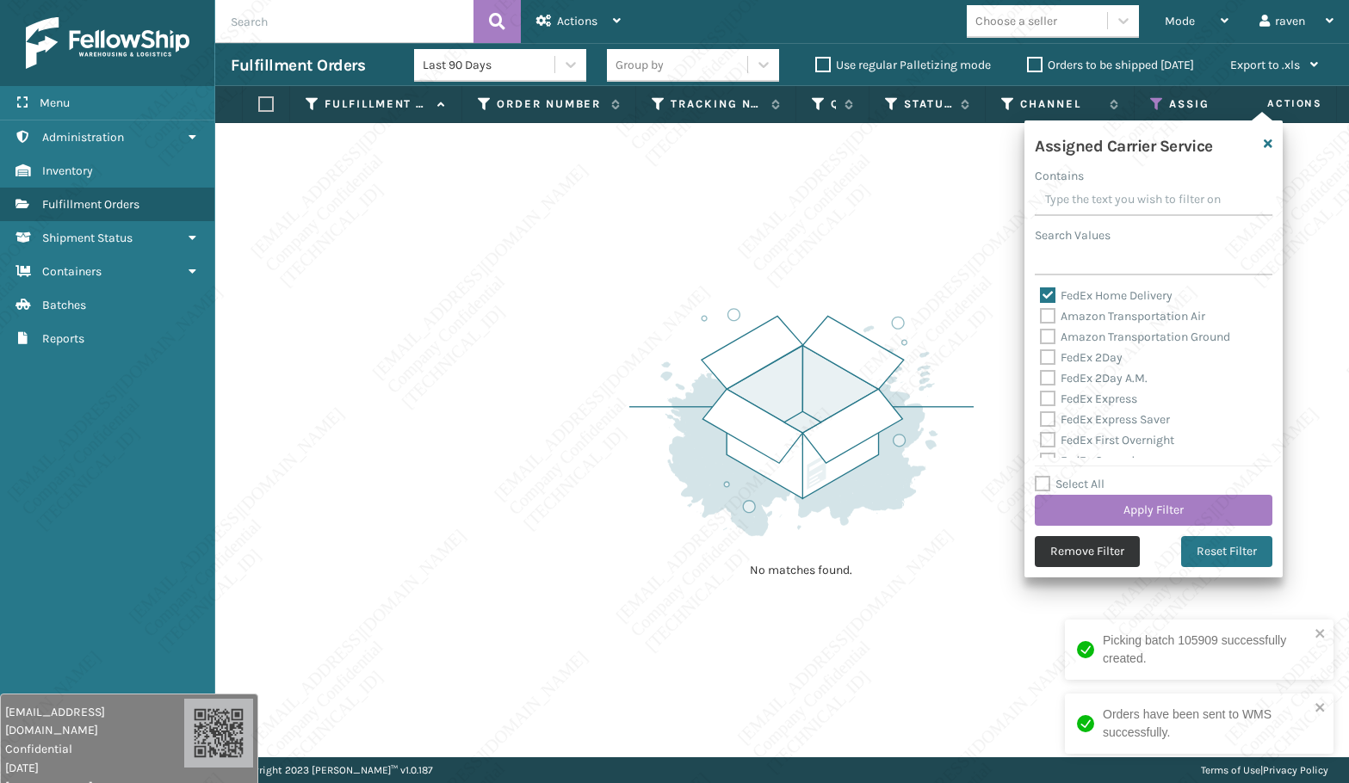
click at [1087, 542] on button "Remove Filter" at bounding box center [1087, 551] width 105 height 31
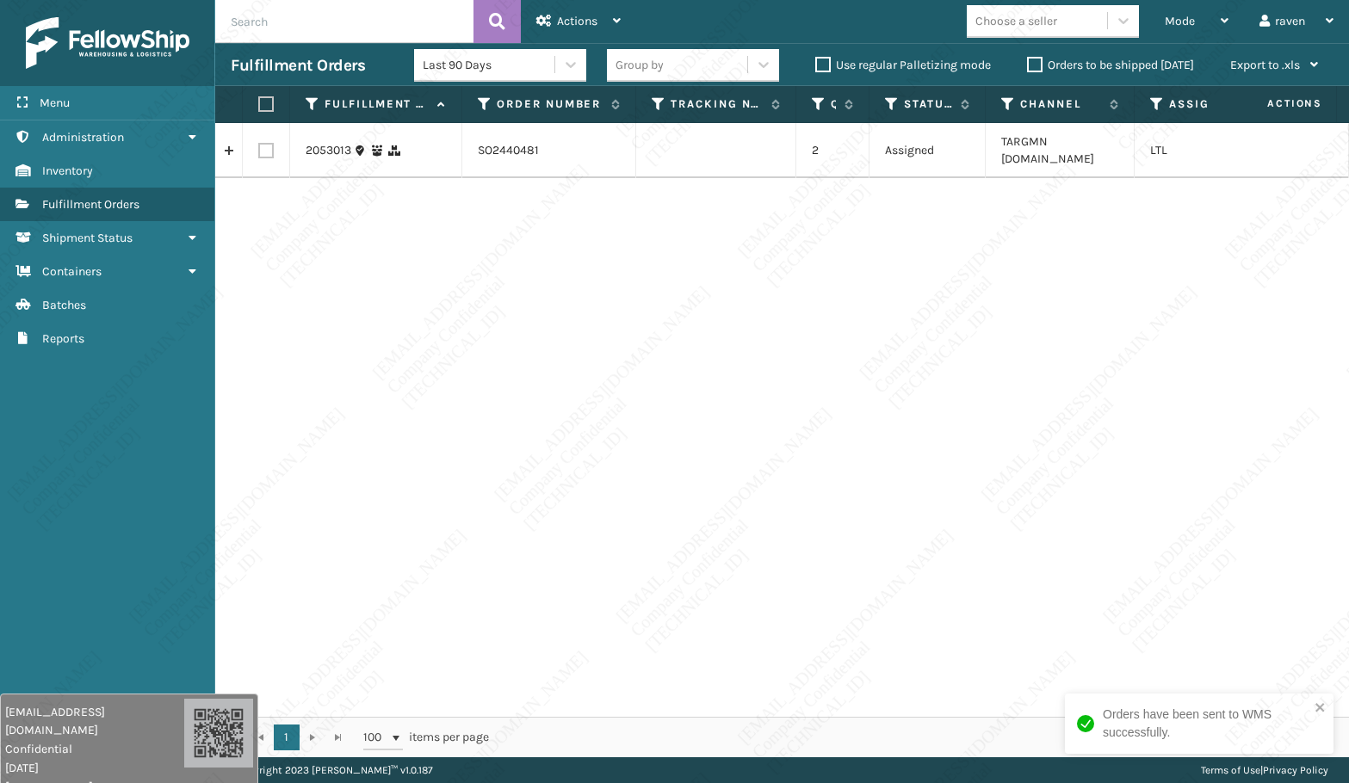
click at [1090, 537] on div "2053013 SO2440481 2 Assigned TARGMN [DOMAIN_NAME] LTL" at bounding box center [782, 420] width 1134 height 594
click at [1183, 26] on span "Mode" at bounding box center [1180, 21] width 30 height 15
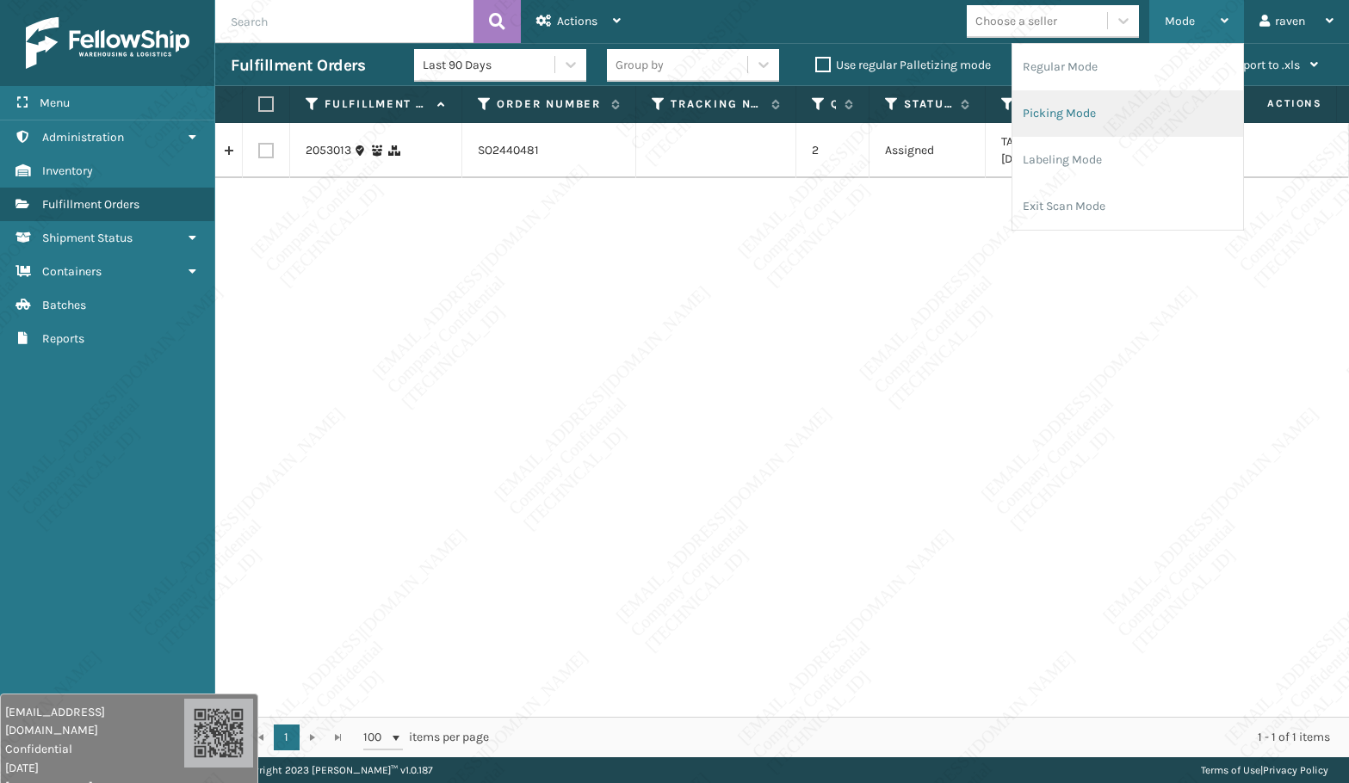
click at [1117, 102] on li "Picking Mode" at bounding box center [1127, 113] width 231 height 46
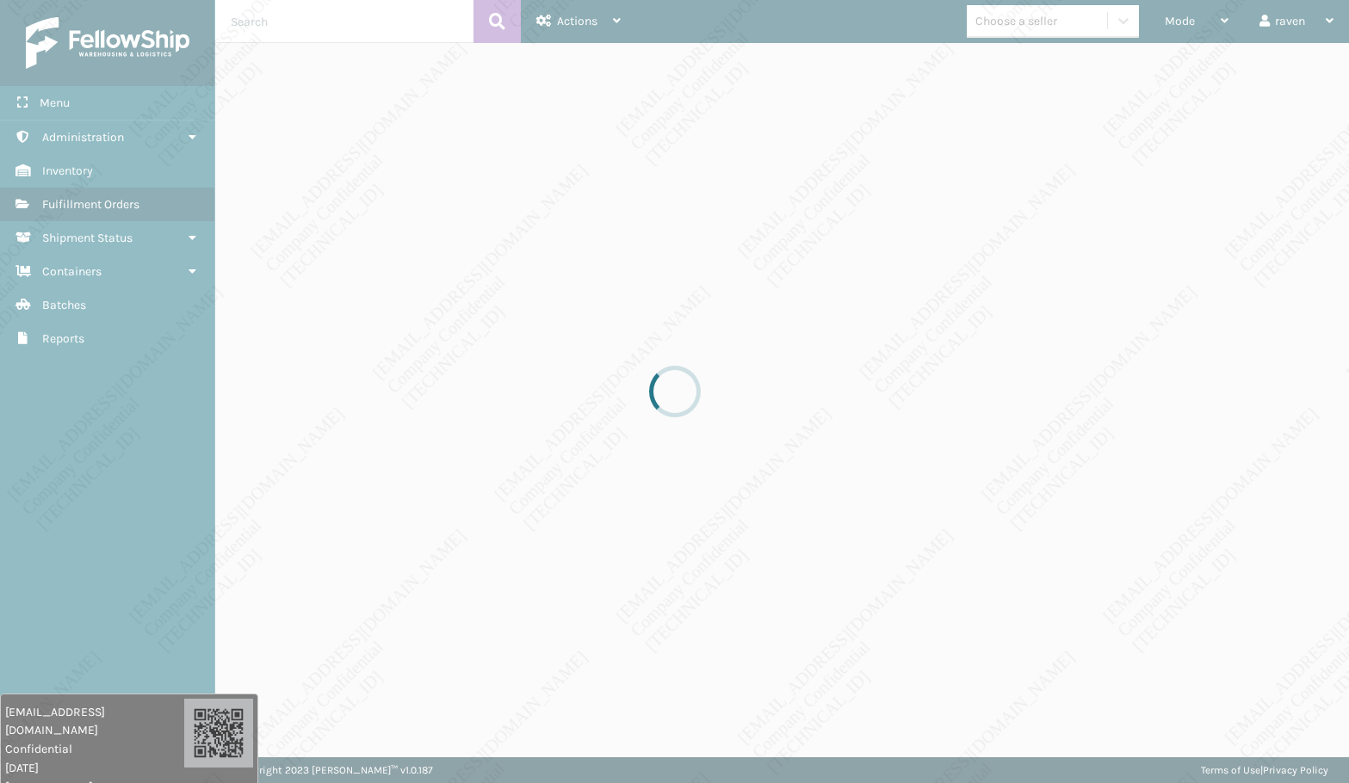
click at [1012, 469] on div at bounding box center [674, 391] width 1349 height 783
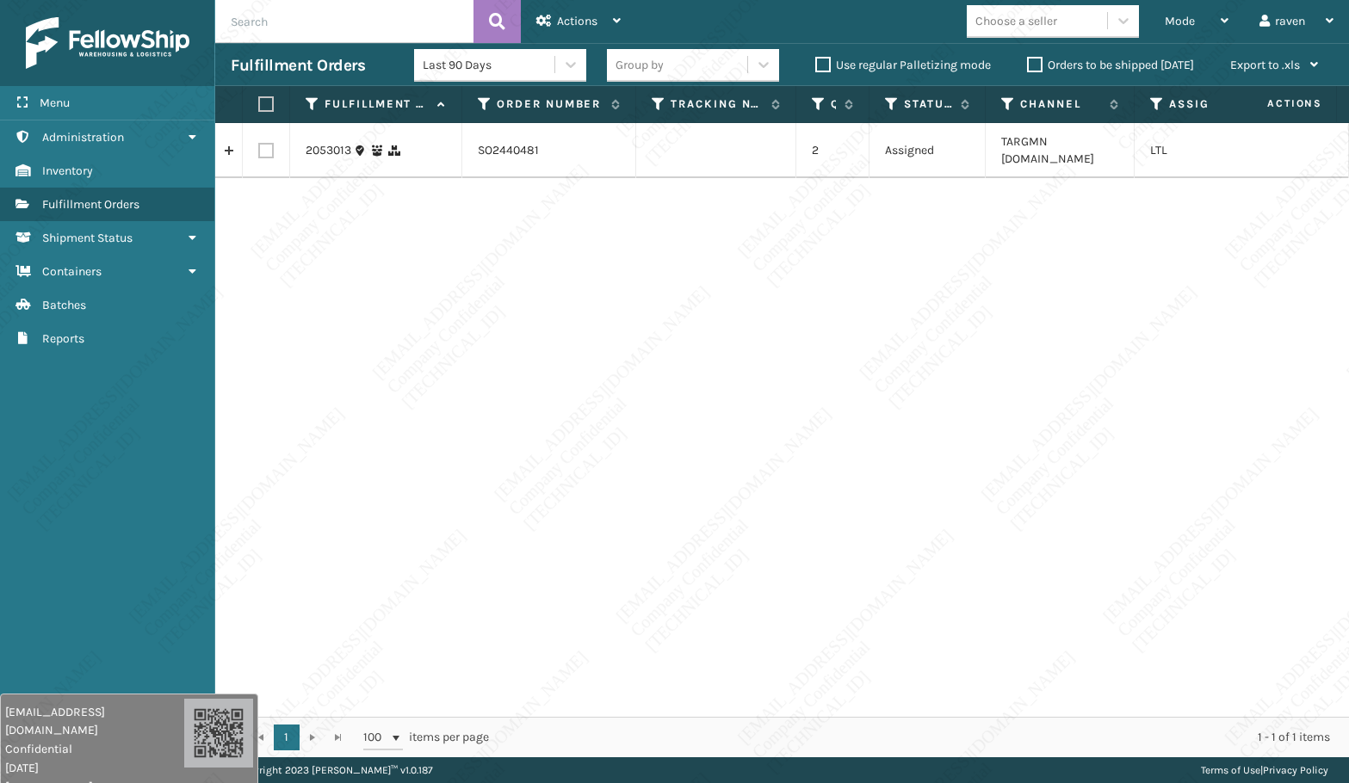
drag, startPoint x: 641, startPoint y: 307, endPoint x: 283, endPoint y: 9, distance: 464.6
click at [640, 303] on div "2053013 SO2440481 2 Assigned TARGMN [DOMAIN_NAME] LTL" at bounding box center [782, 420] width 1134 height 594
click at [1199, 22] on div "Mode" at bounding box center [1197, 21] width 64 height 43
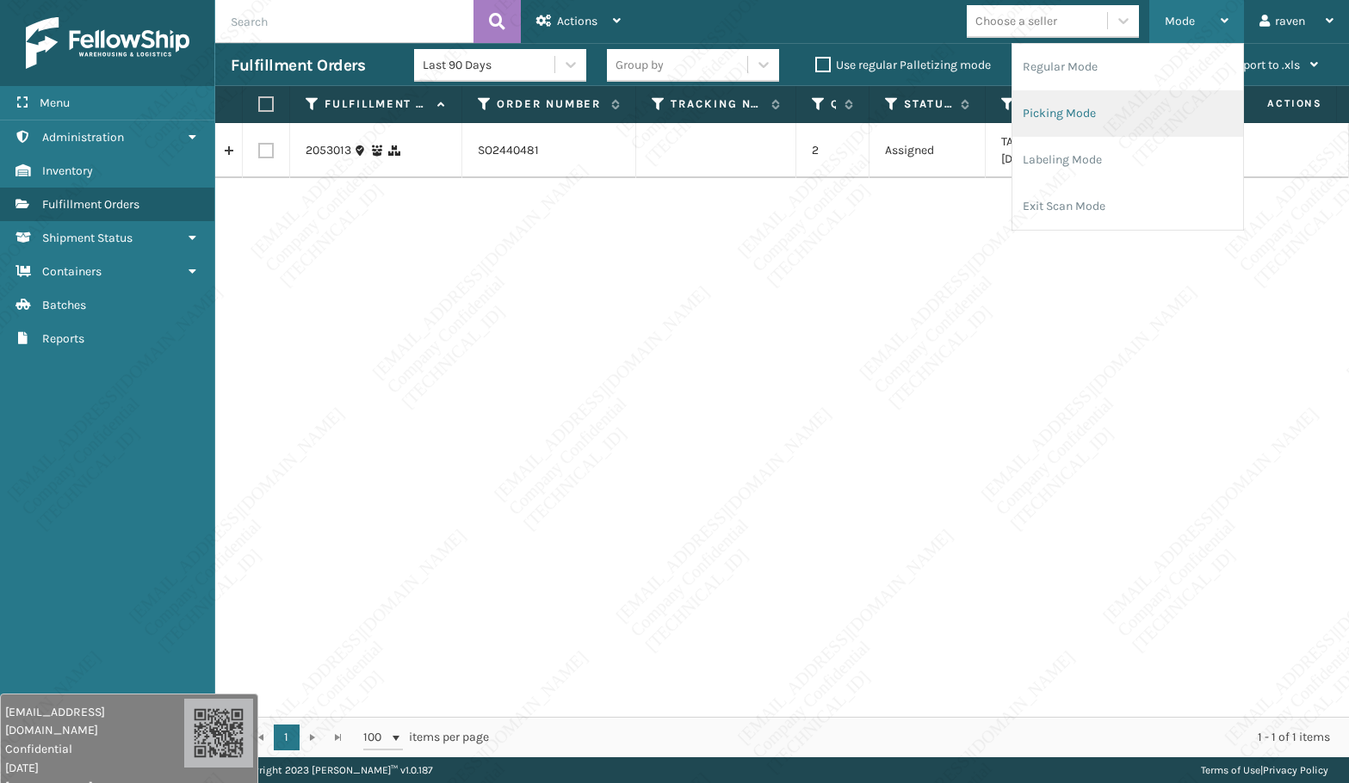
click at [1105, 99] on li "Picking Mode" at bounding box center [1127, 113] width 231 height 46
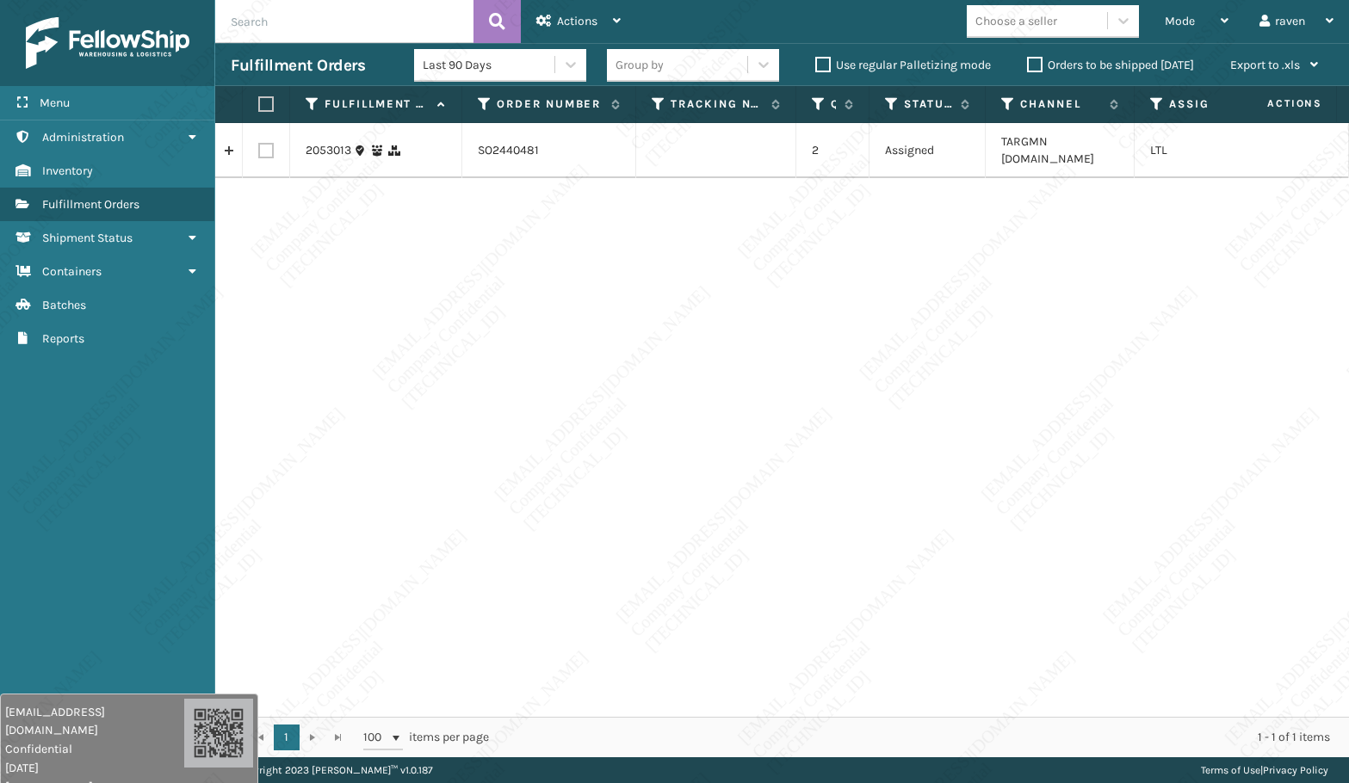
click at [758, 278] on div "2053013 SO2440481 2 Assigned TARGMN [DOMAIN_NAME] LTL" at bounding box center [782, 420] width 1134 height 594
click at [573, 325] on div "2053013 SO2440481 2 Assigned TARGMN [DOMAIN_NAME] LTL" at bounding box center [782, 420] width 1134 height 594
